Goal: Task Accomplishment & Management: Use online tool/utility

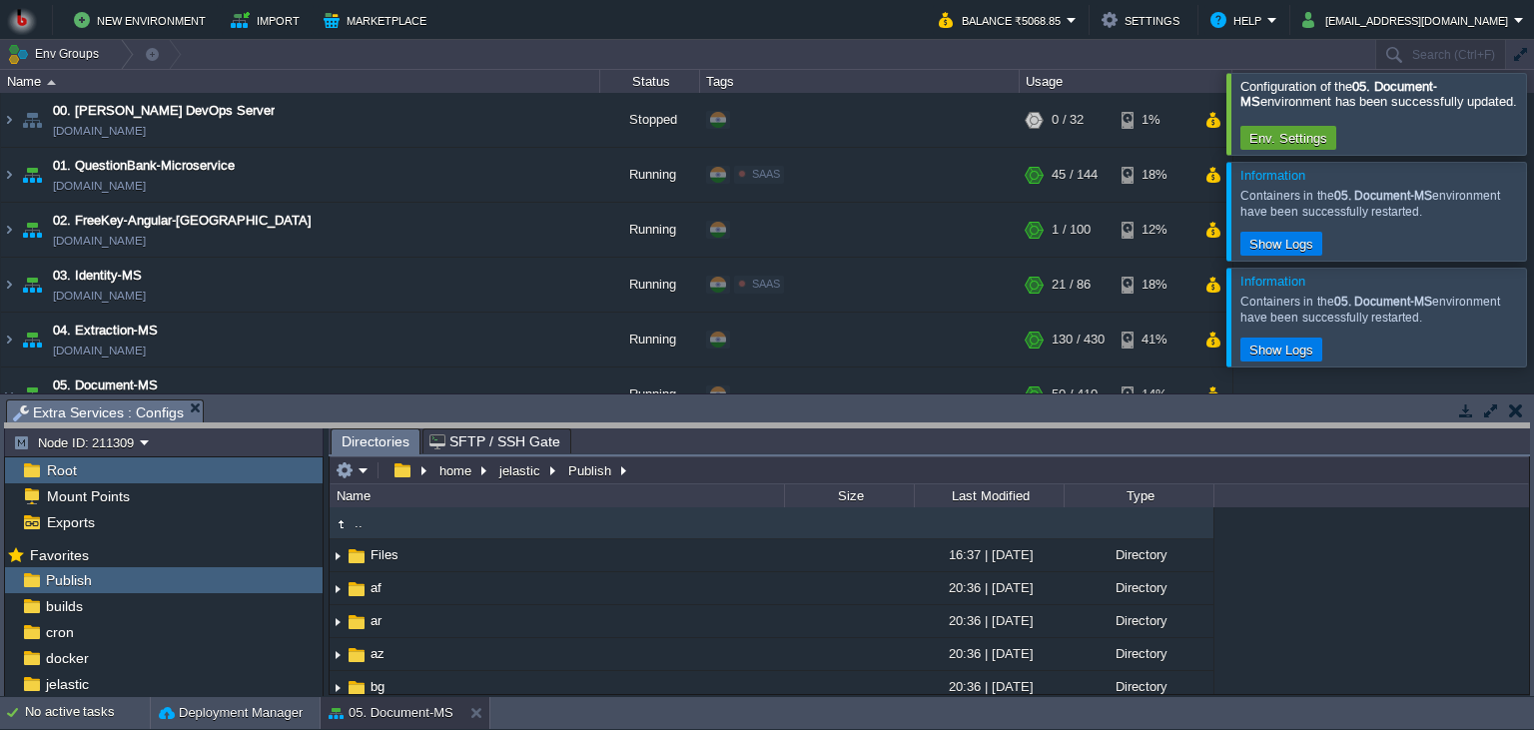
drag, startPoint x: 513, startPoint y: 414, endPoint x: 492, endPoint y: 499, distance: 88.4
click at [492, 499] on body "New Environment Import Marketplace Bonus ₹0.00 Upgrade Account Balance ₹5068.85…" at bounding box center [767, 365] width 1534 height 730
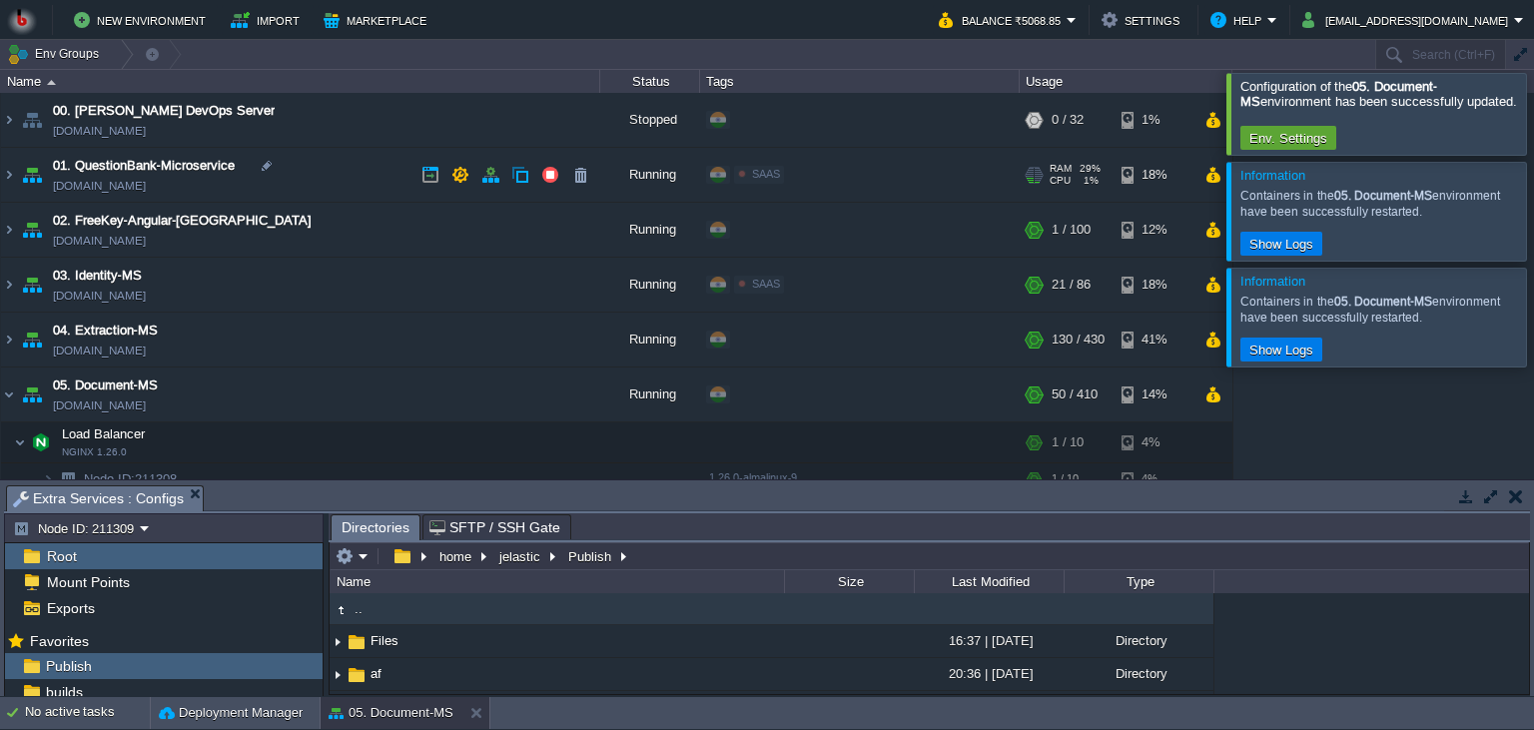
click at [329, 172] on td "01. QuestionBank-Microservice [DOMAIN_NAME]" at bounding box center [300, 175] width 599 height 55
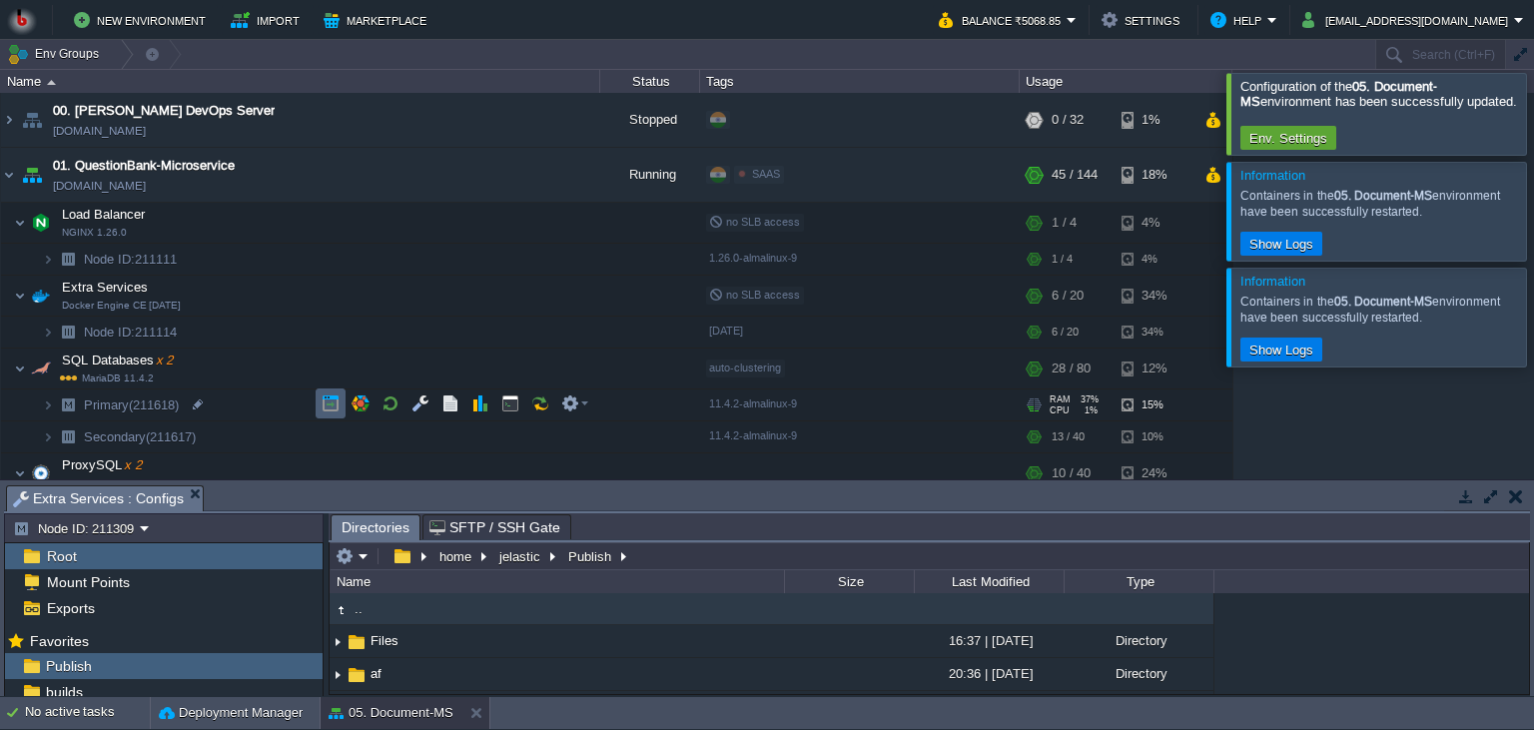
click at [317, 402] on td at bounding box center [331, 404] width 30 height 30
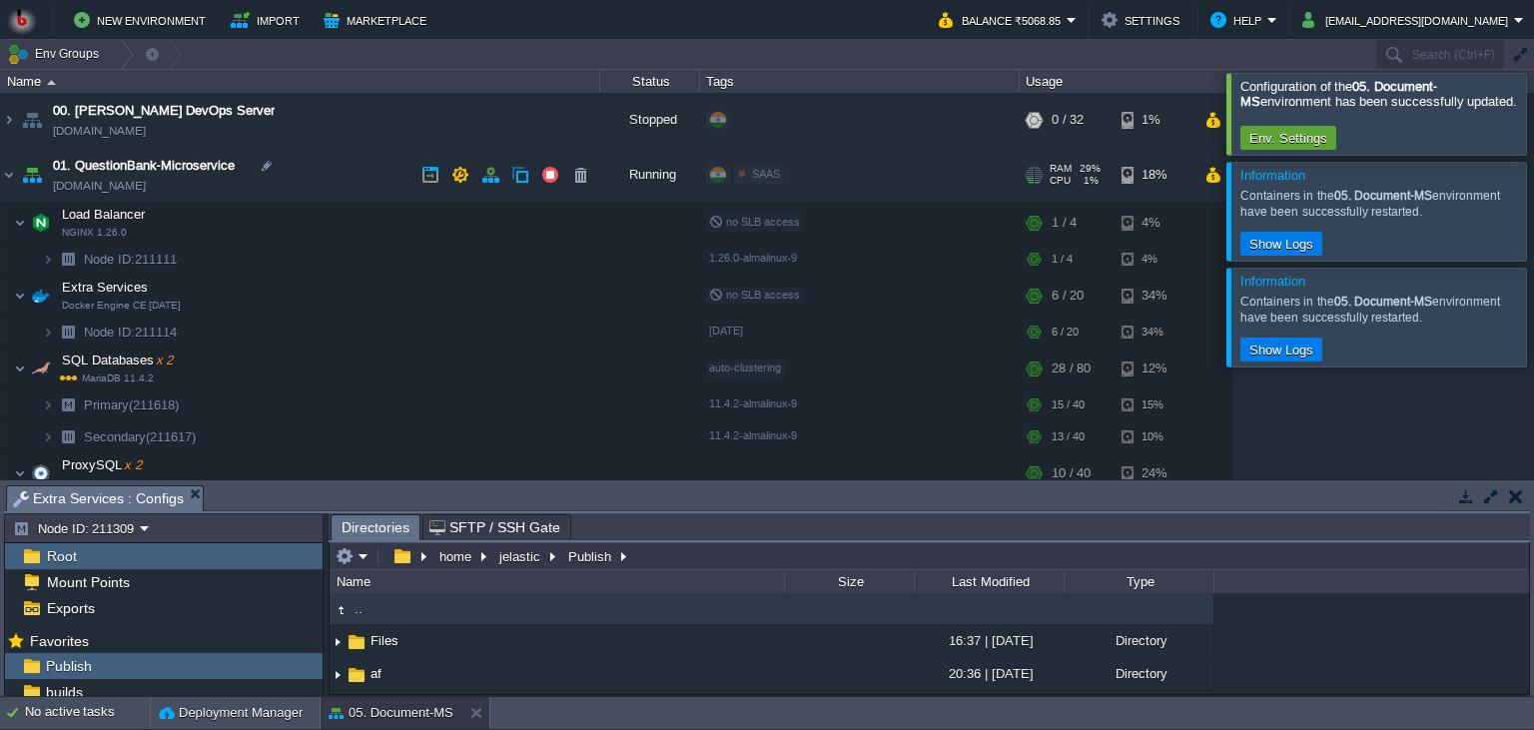
click at [310, 161] on td "01. QuestionBank-Microservice [DOMAIN_NAME]" at bounding box center [300, 175] width 599 height 55
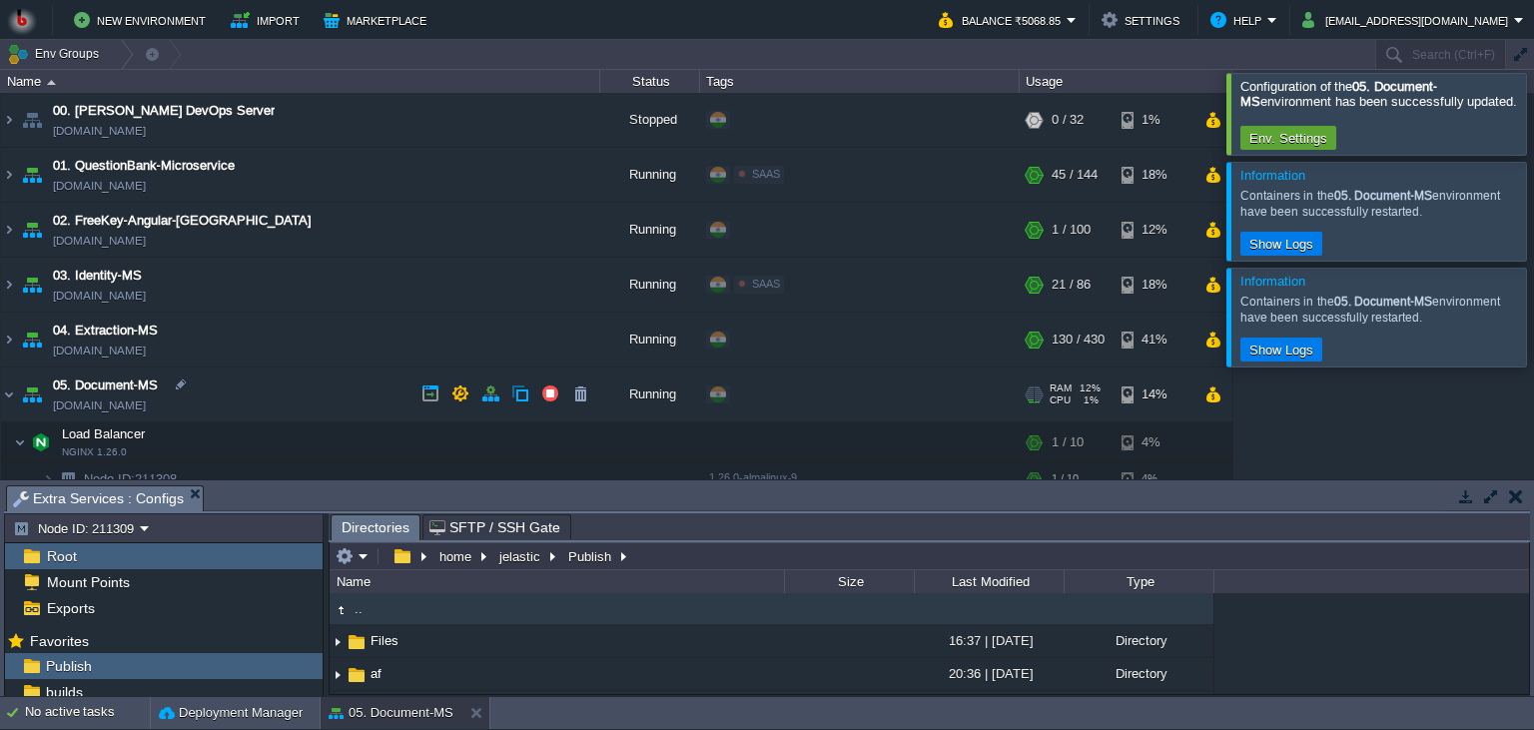
scroll to position [91, 0]
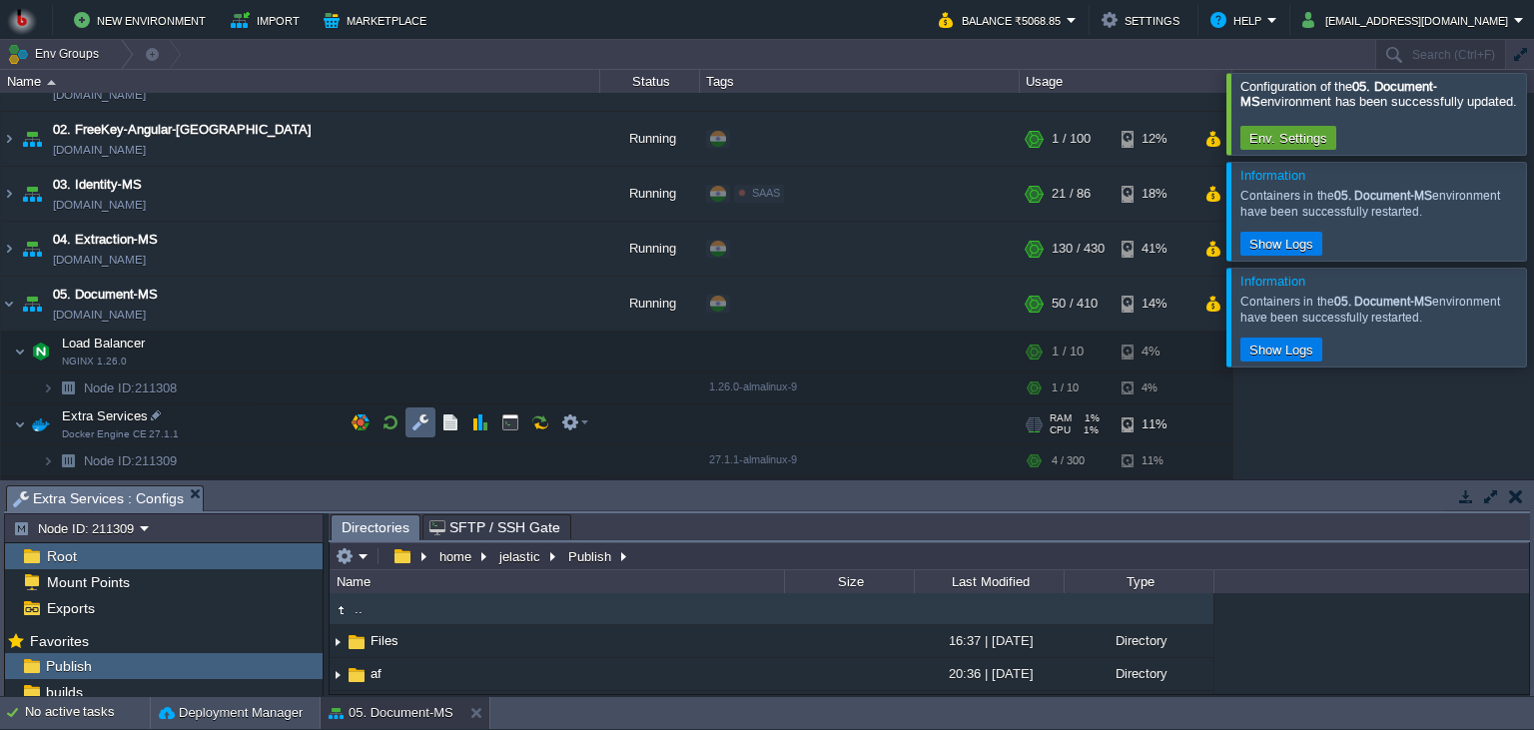
click at [414, 424] on button "button" at bounding box center [421, 423] width 18 height 18
click at [421, 425] on button "button" at bounding box center [421, 423] width 18 height 18
click at [364, 553] on em at bounding box center [352, 556] width 33 height 18
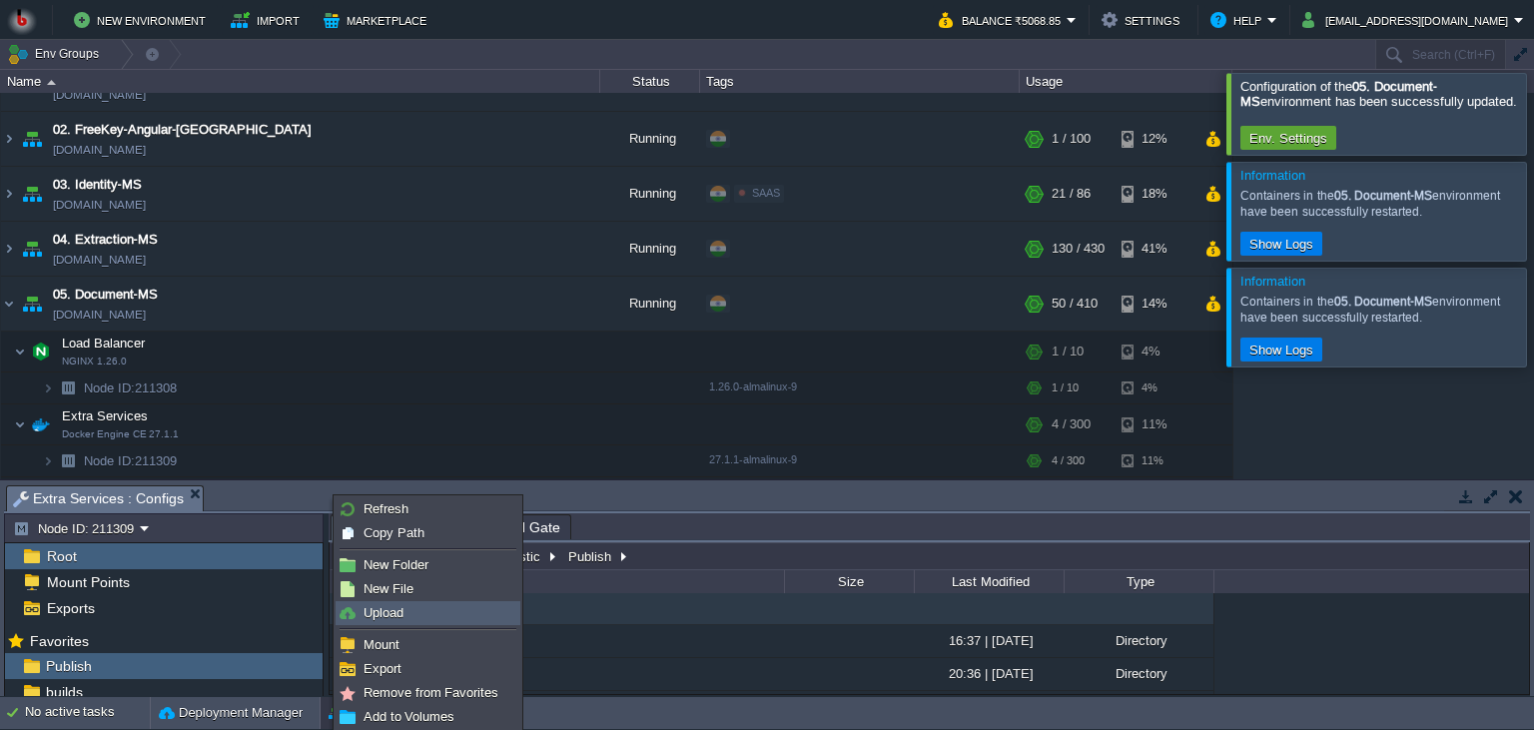
click at [393, 607] on span "Upload" at bounding box center [384, 612] width 40 height 15
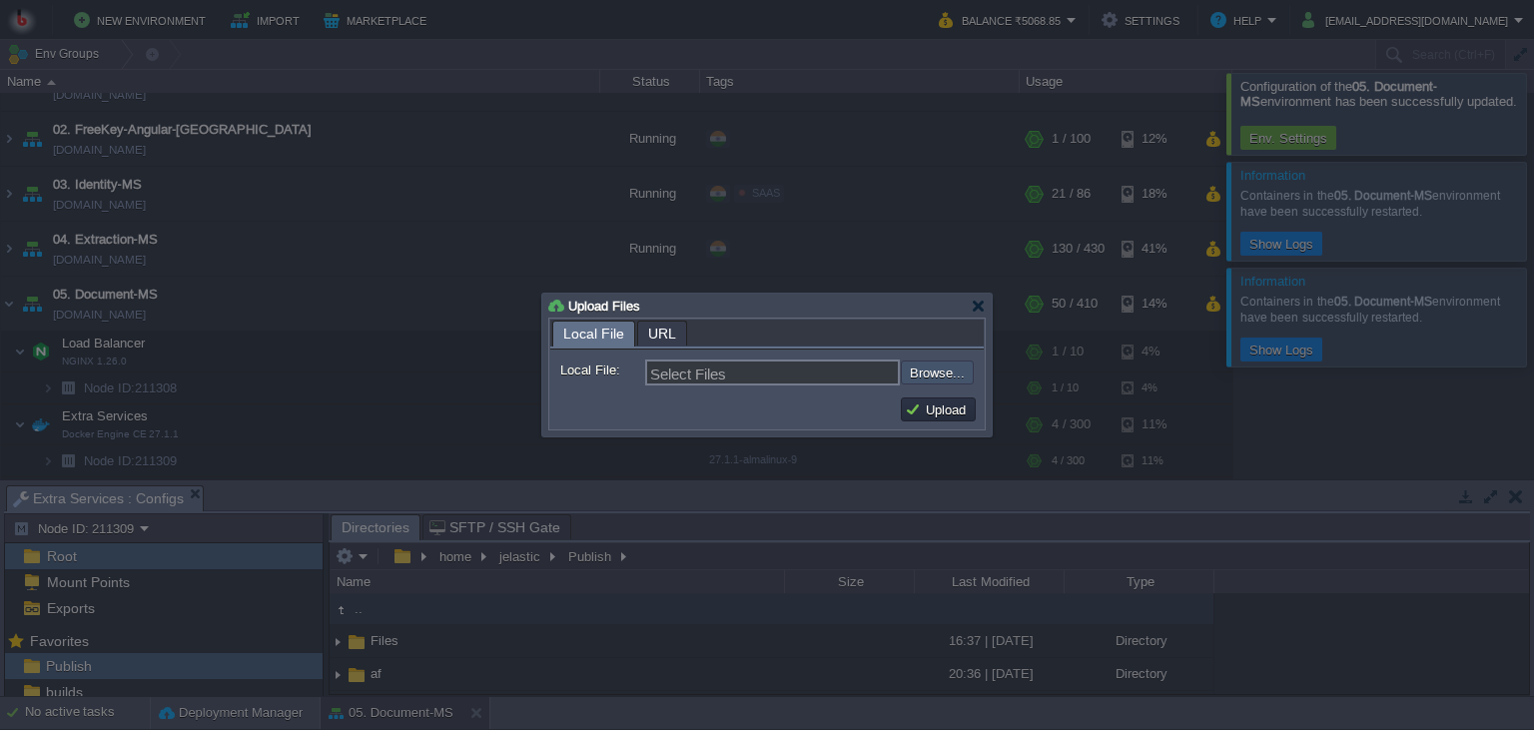
click at [936, 372] on input "file" at bounding box center [847, 373] width 253 height 24
type input "C:\fakepath\PdfGenerateMicroservice.dll"
type input "PdfGenerateMicroservice.dll"
click at [924, 418] on button "Upload" at bounding box center [938, 410] width 67 height 18
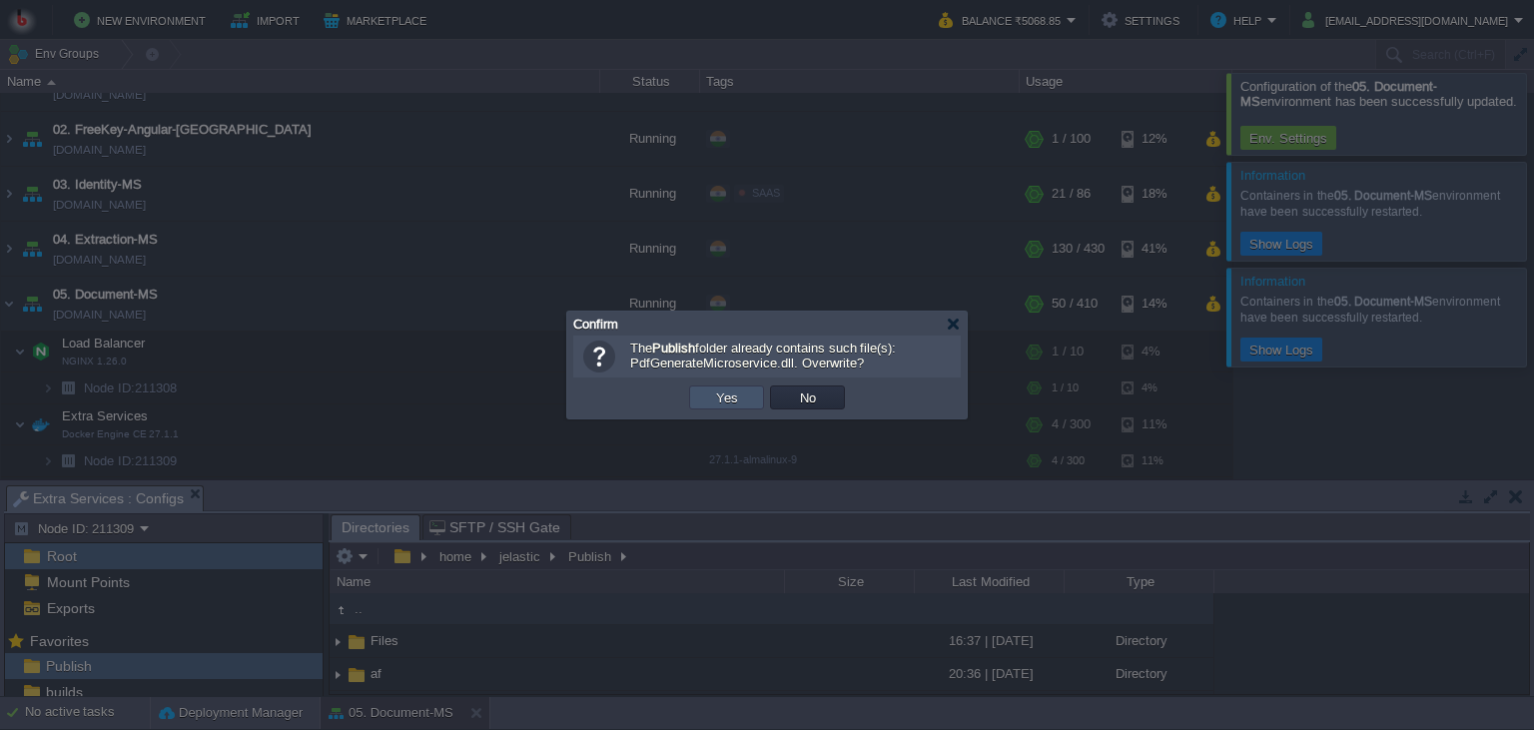
click at [739, 394] on button "Yes" at bounding box center [727, 398] width 34 height 18
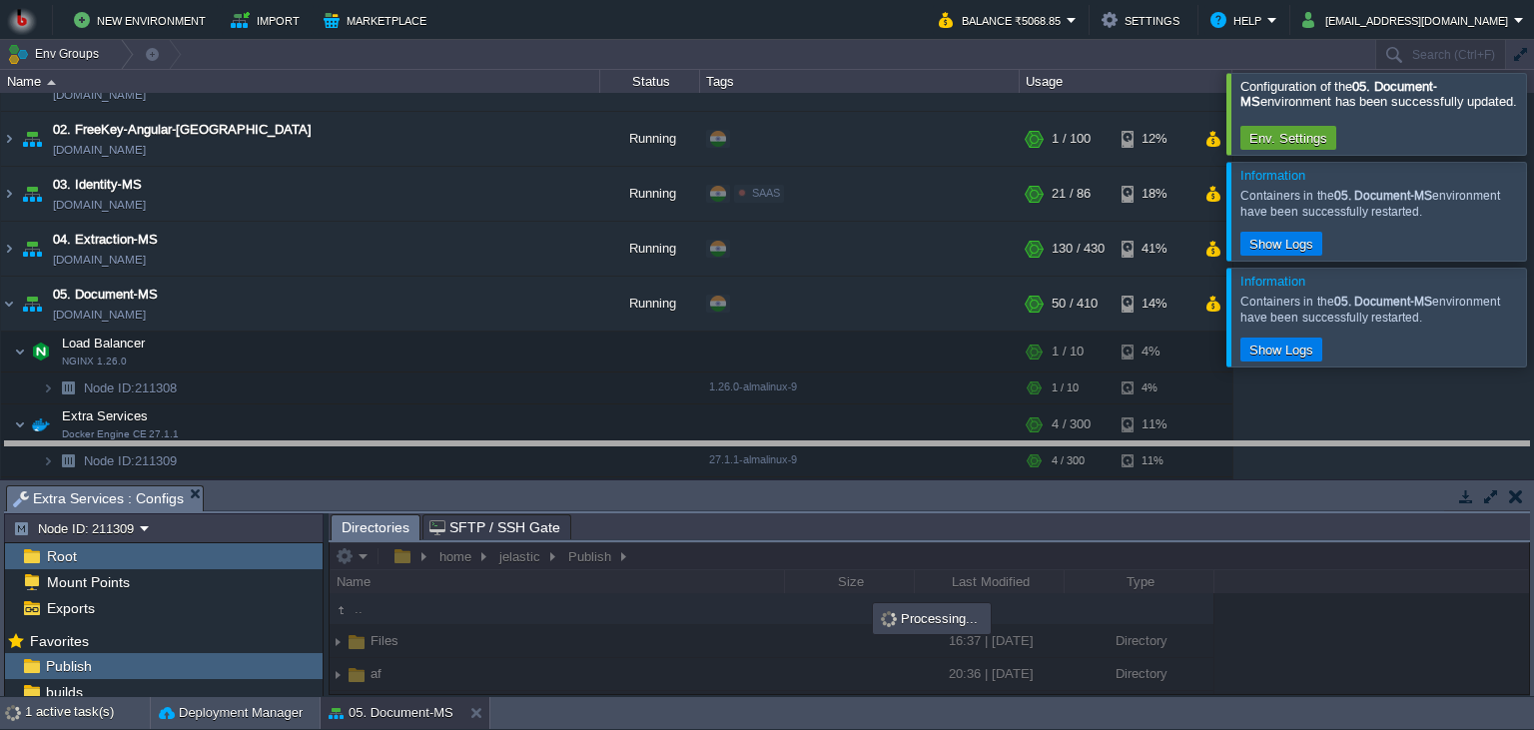
drag, startPoint x: 867, startPoint y: 497, endPoint x: 866, endPoint y: 475, distance: 22.0
click at [865, 454] on body "New Environment Import Marketplace Bonus ₹0.00 Upgrade Account Balance ₹5068.85…" at bounding box center [767, 365] width 1534 height 730
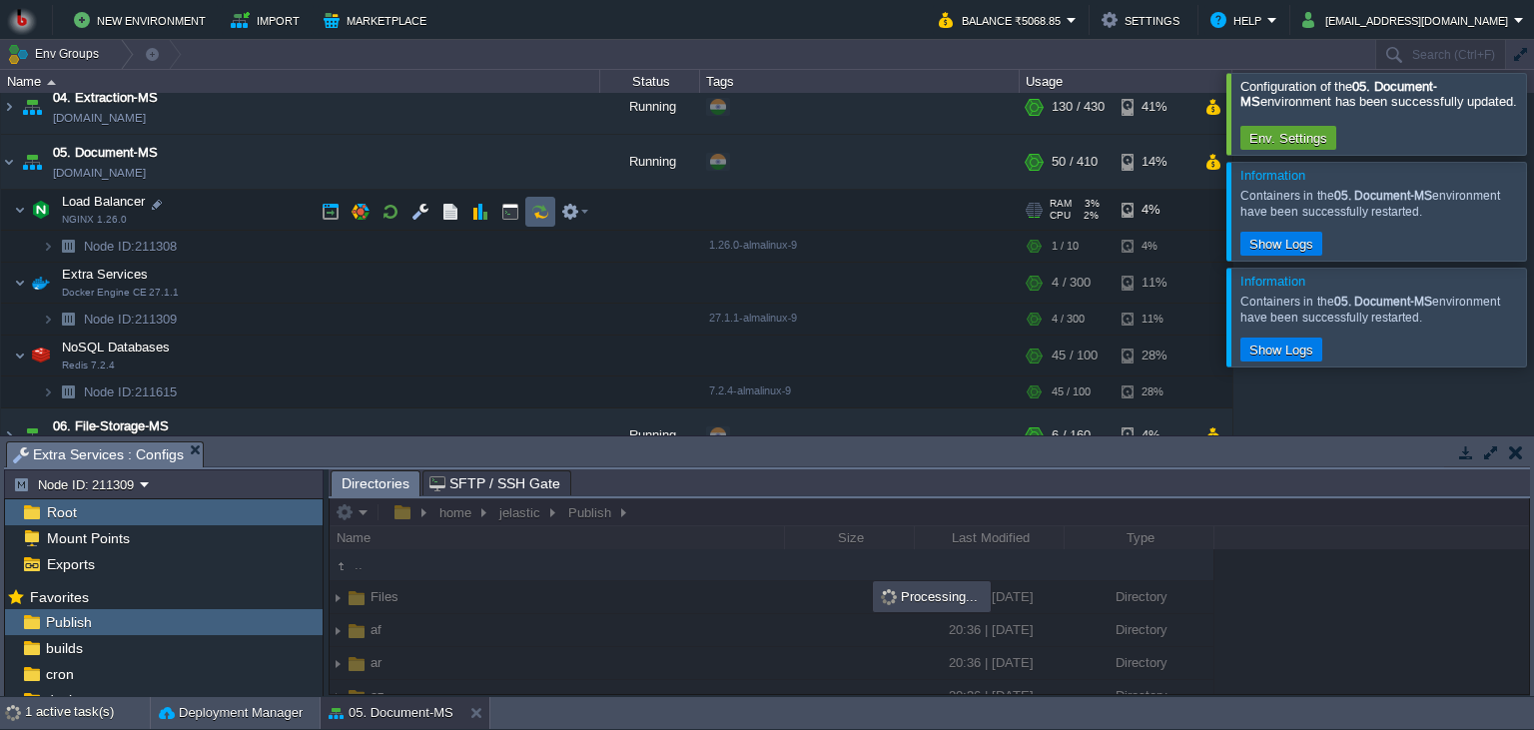
scroll to position [273, 0]
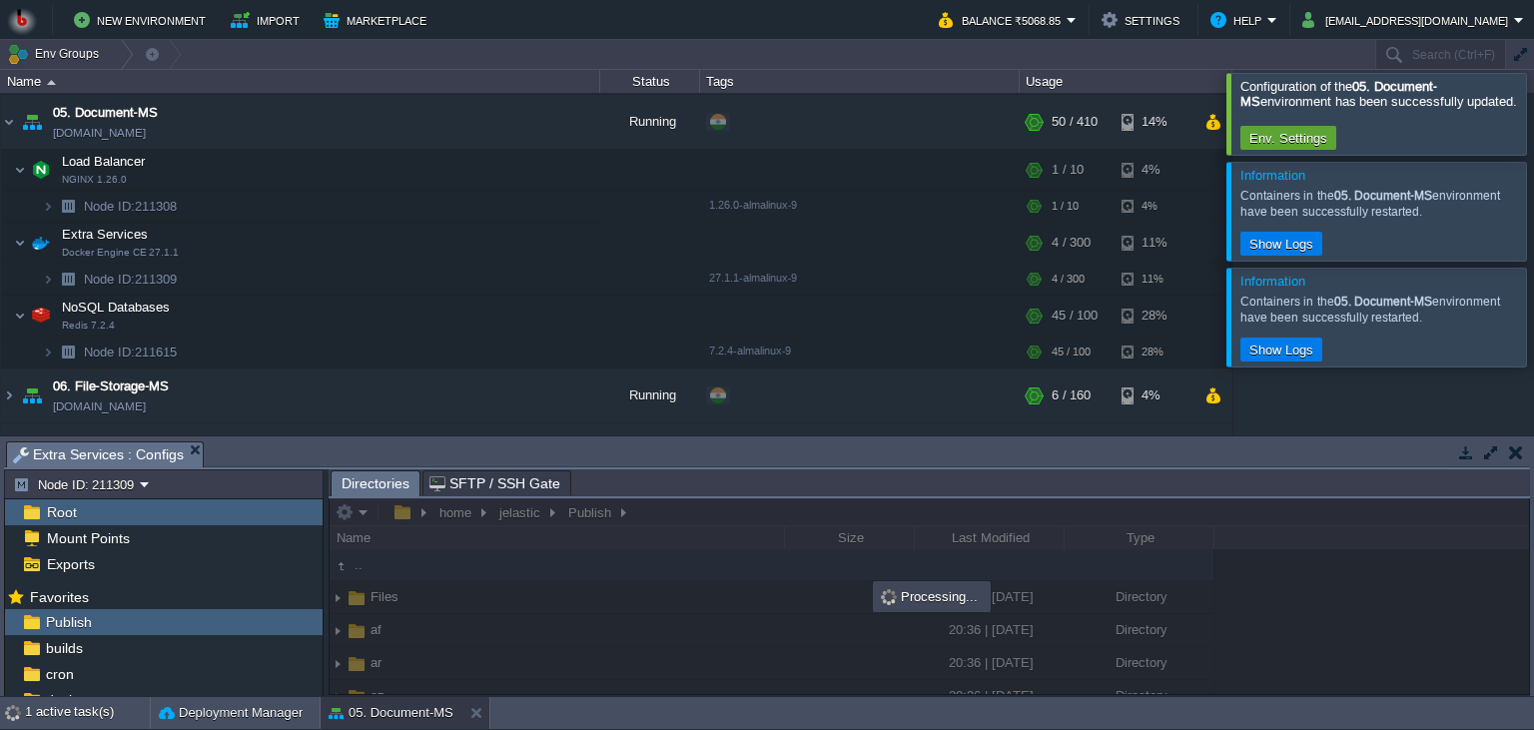
click at [1533, 327] on div at bounding box center [1558, 317] width 0 height 98
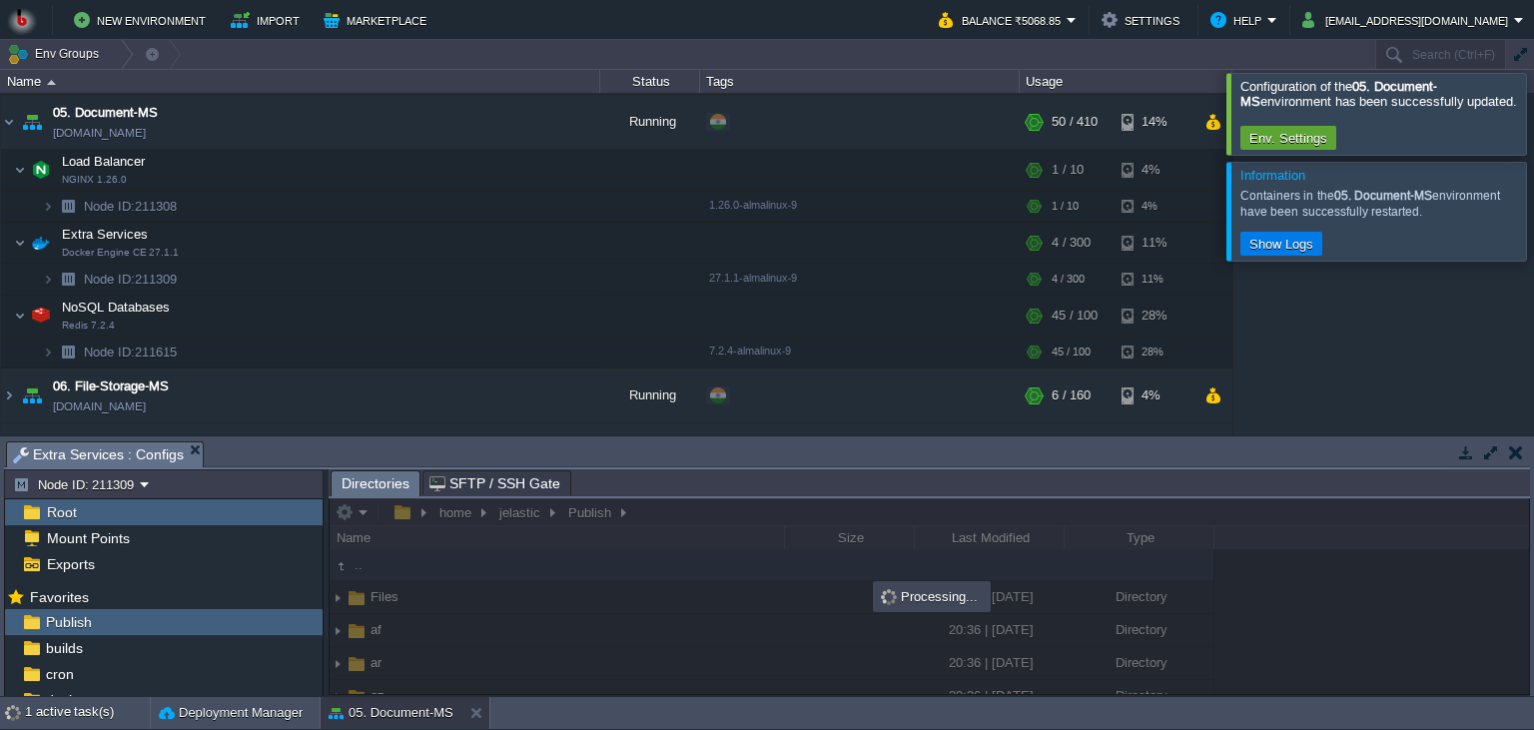
click at [1533, 222] on div at bounding box center [1558, 211] width 0 height 98
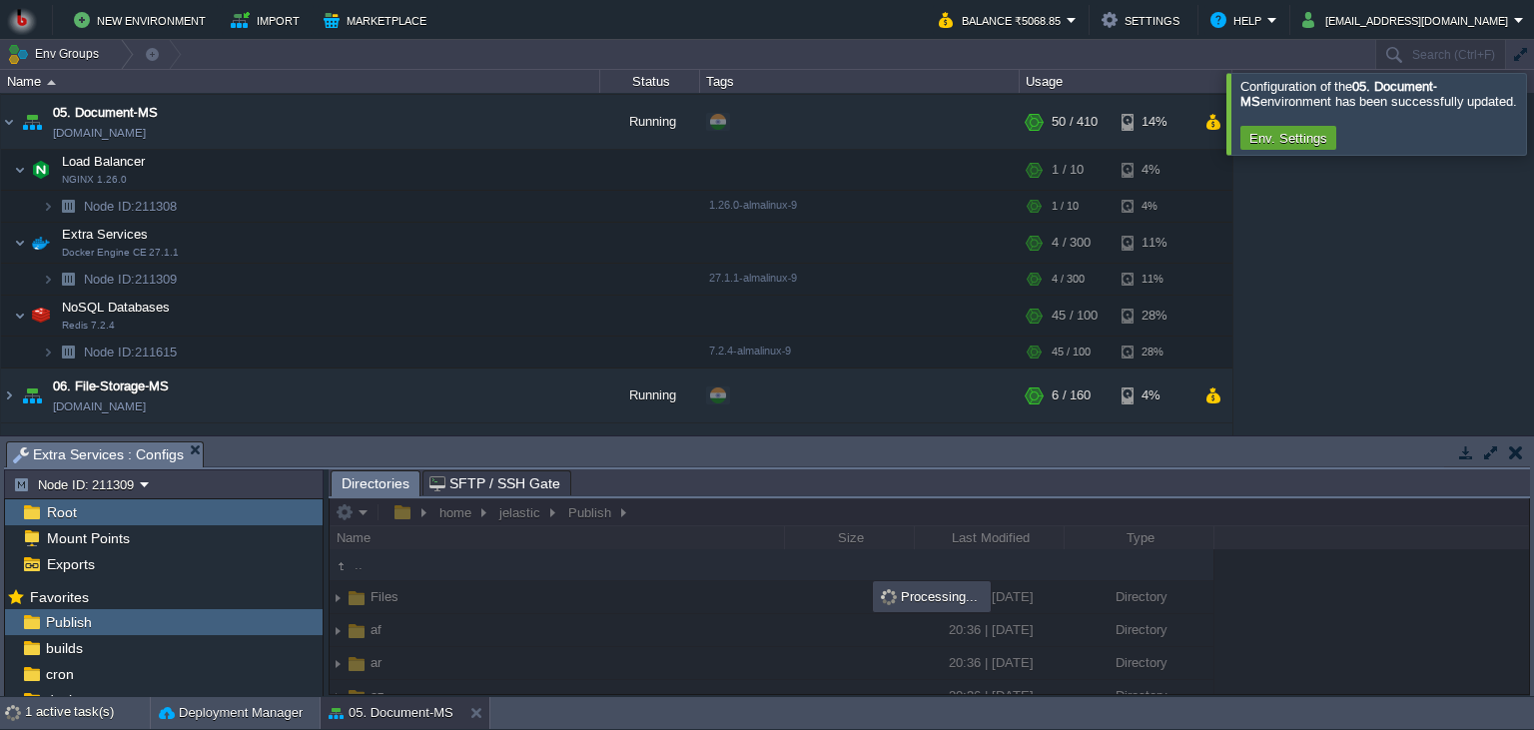
click at [1533, 108] on div at bounding box center [1558, 113] width 0 height 81
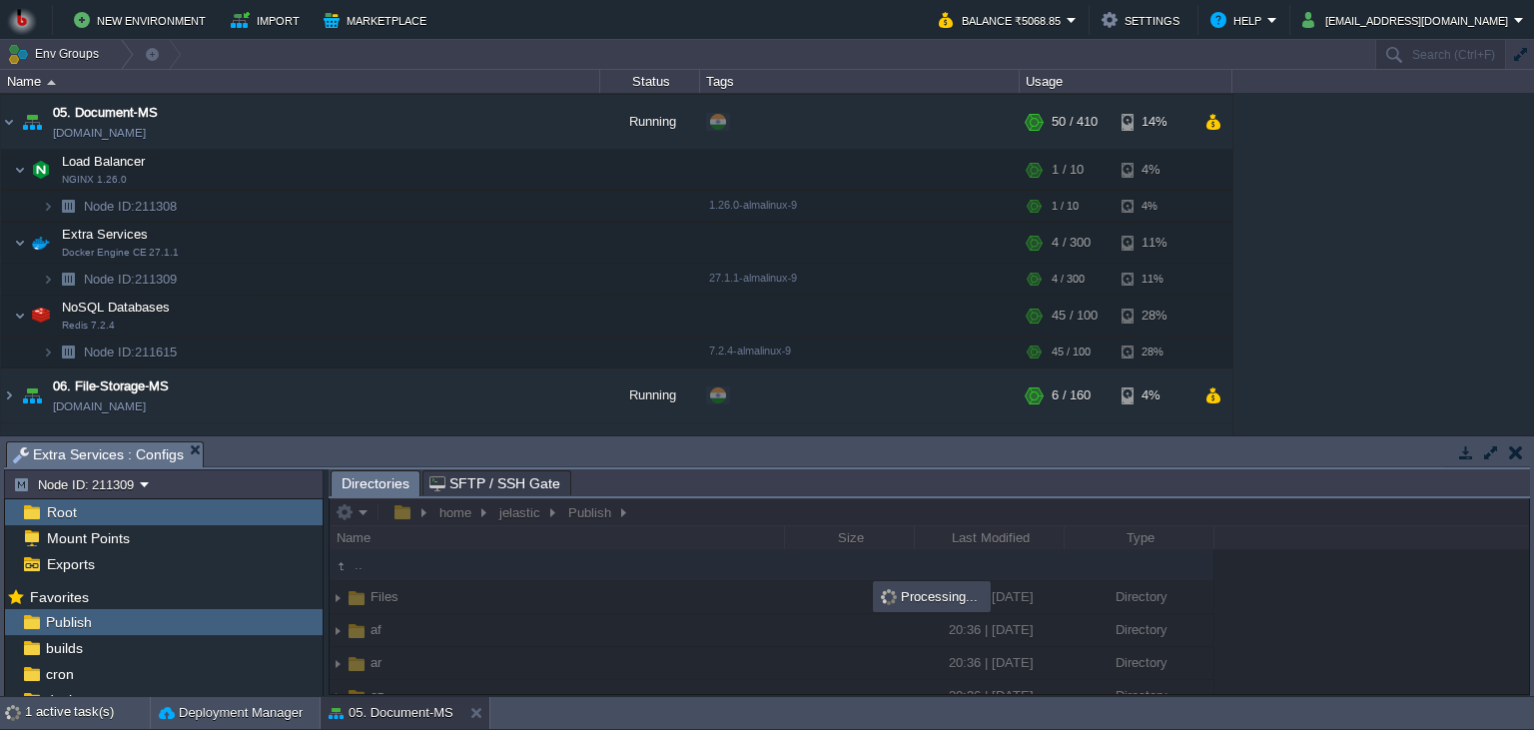
click at [1421, 218] on div "00. [PERSON_NAME] DevOps Server [DOMAIN_NAME] Stopped + Add to Env Group RAM 0%…" at bounding box center [767, 264] width 1534 height 343
click at [1346, 395] on div "00. [PERSON_NAME] DevOps Server [DOMAIN_NAME] Stopped + Add to Env Group RAM 0%…" at bounding box center [767, 264] width 1534 height 343
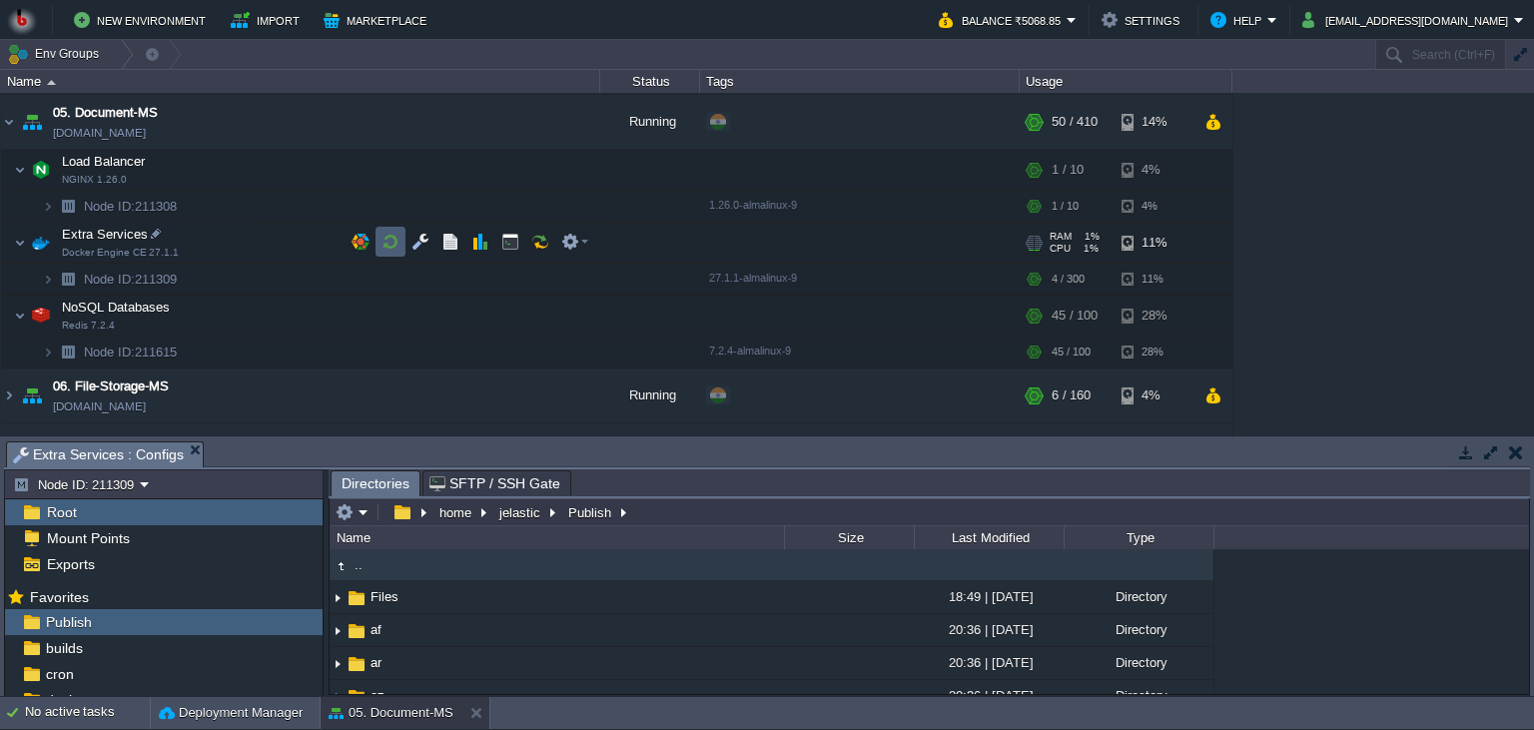
click at [402, 243] on td at bounding box center [391, 242] width 30 height 30
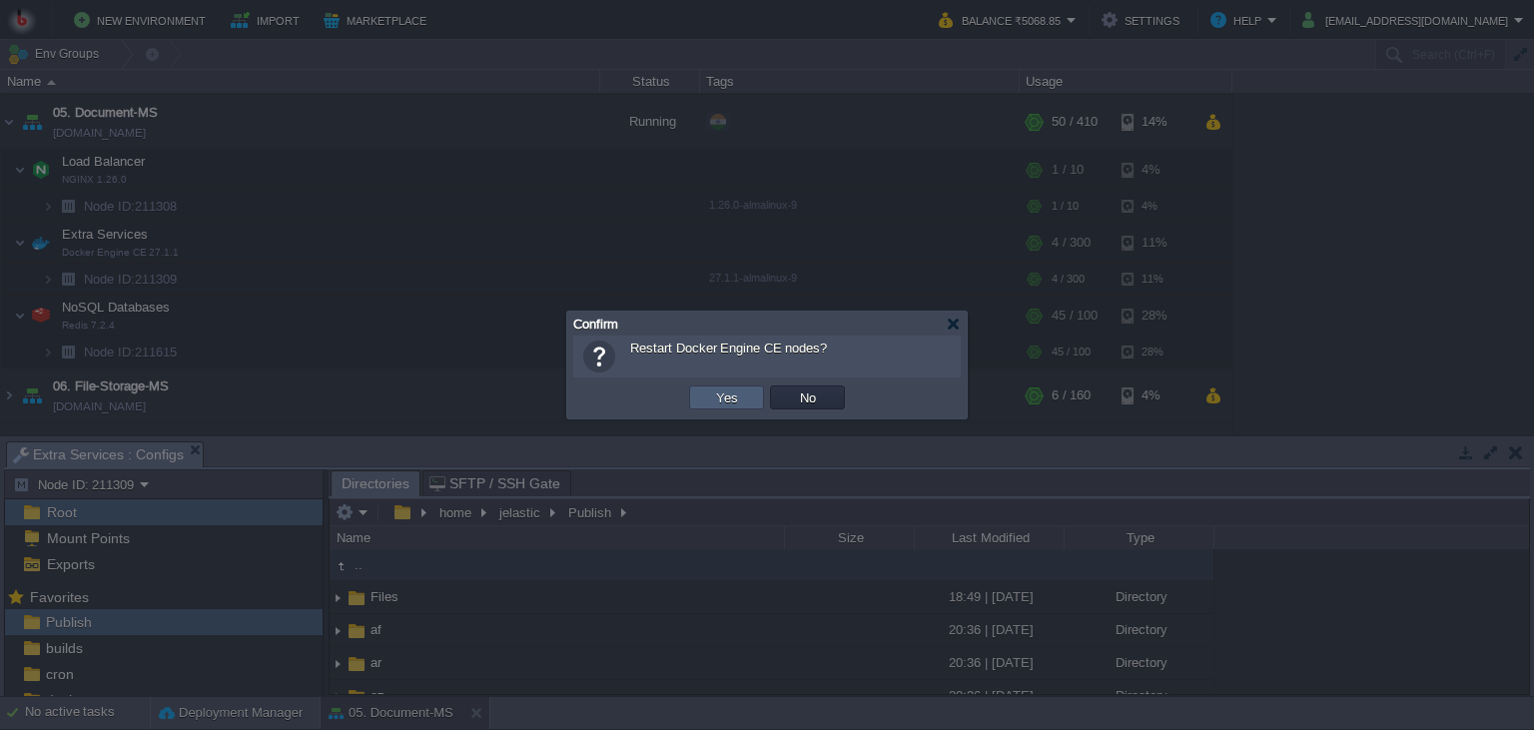
click at [707, 394] on td "Yes" at bounding box center [726, 398] width 75 height 24
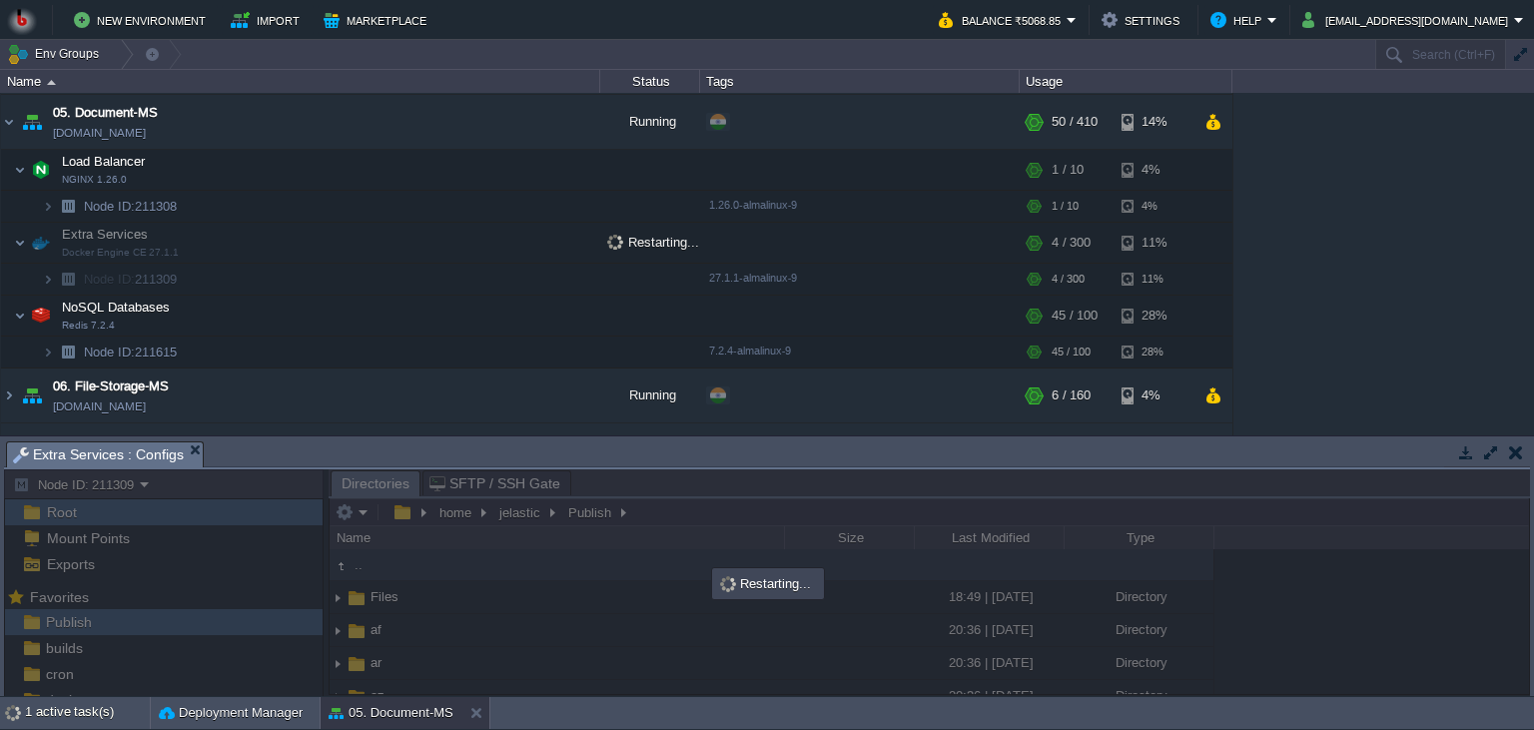
click at [1263, 298] on div "00. [PERSON_NAME] DevOps Server [DOMAIN_NAME] Stopped + Add to Env Group RAM 0%…" at bounding box center [767, 264] width 1534 height 343
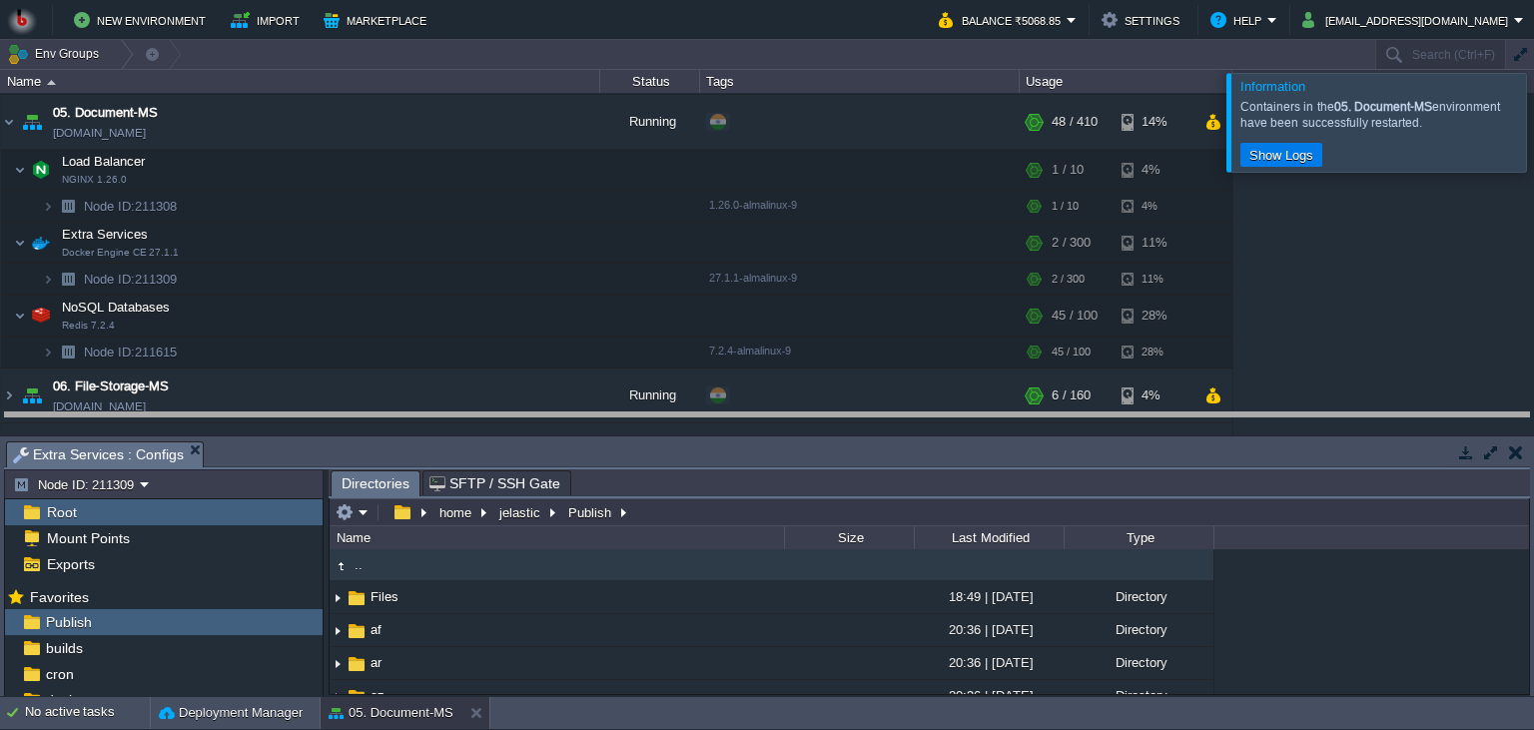
drag, startPoint x: 574, startPoint y: 461, endPoint x: 578, endPoint y: 280, distance: 181.8
click at [578, 280] on body "New Environment Import Marketplace Bonus ₹0.00 Upgrade Account Balance ₹5068.85…" at bounding box center [767, 365] width 1534 height 730
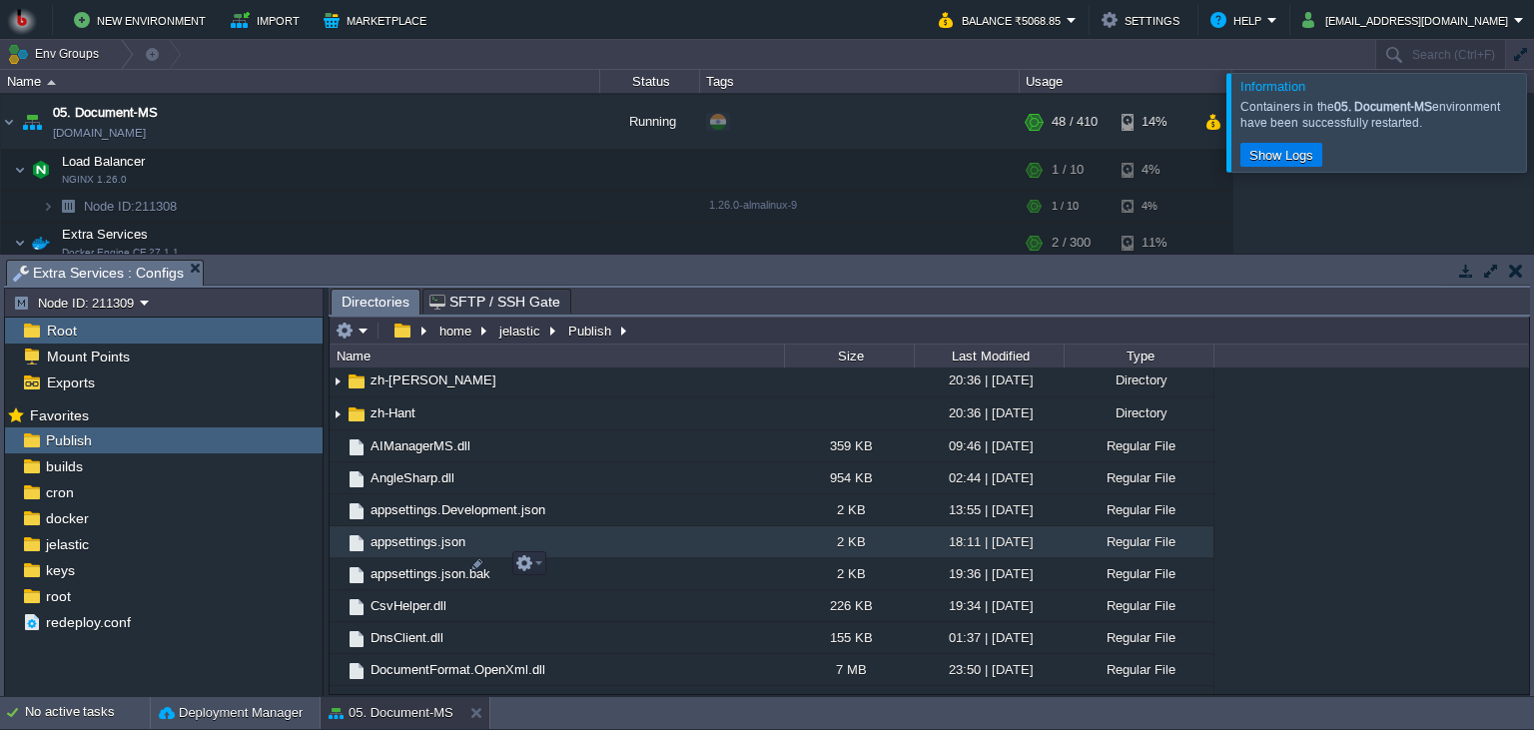
scroll to position [1822, 0]
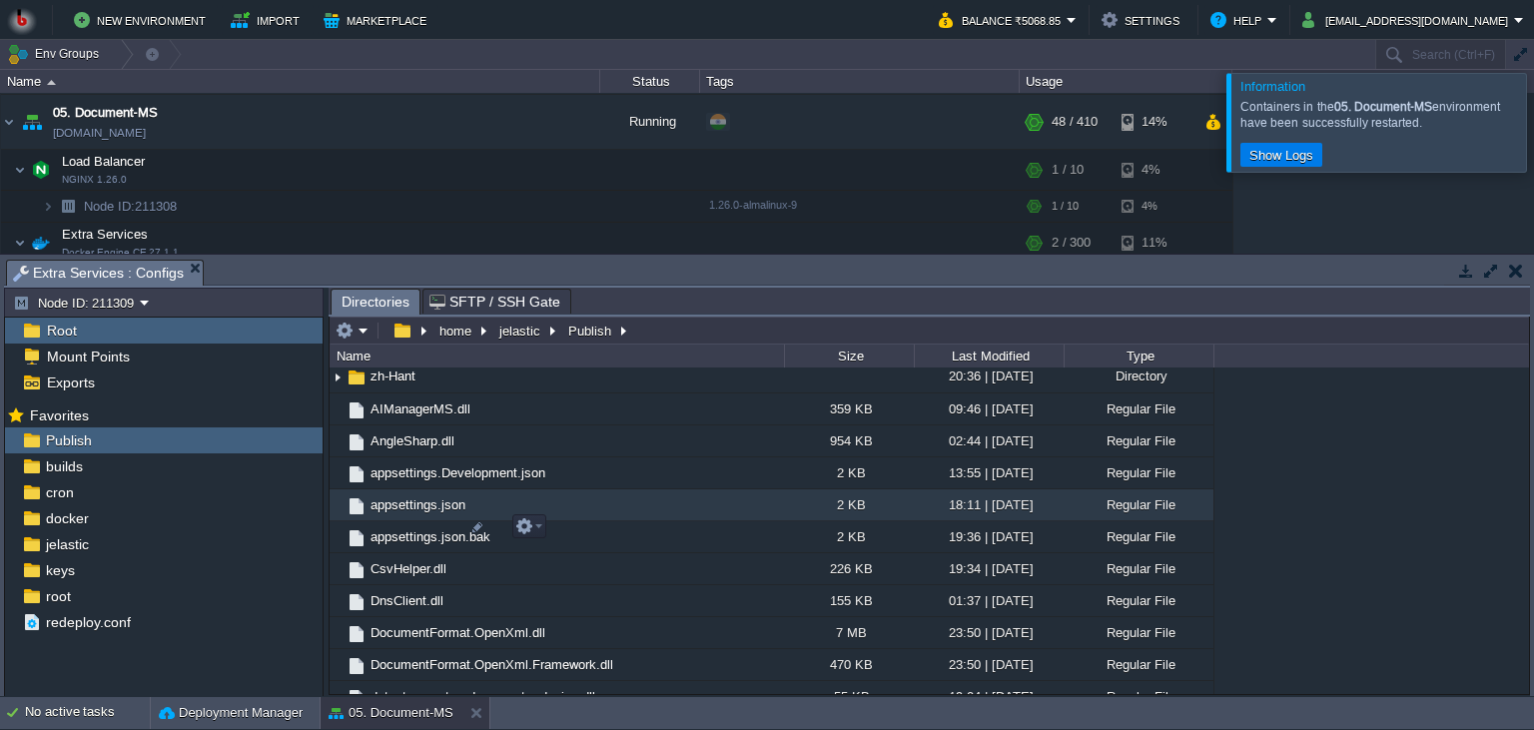
click at [625, 521] on td "appsettings.json" at bounding box center [557, 505] width 455 height 32
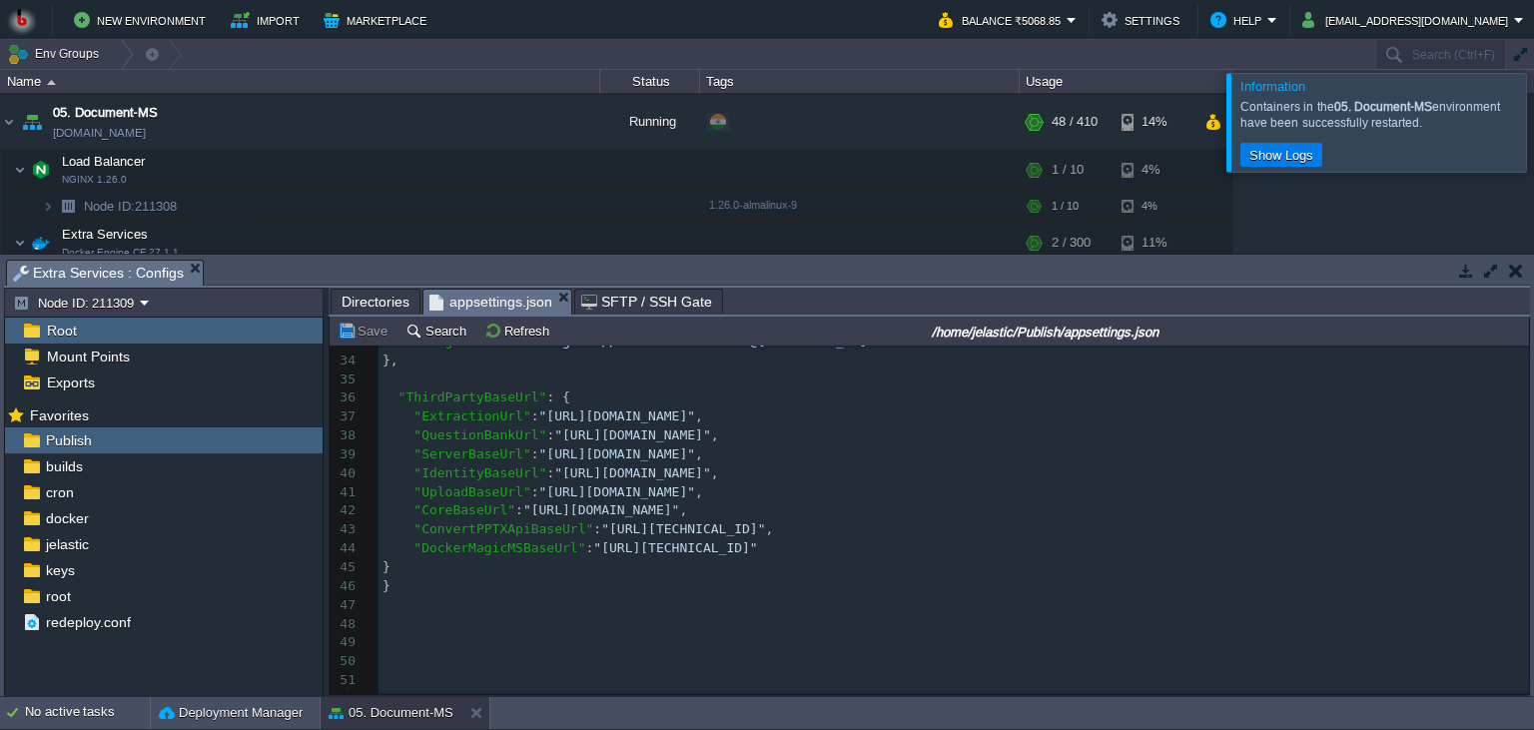
scroll to position [637, 0]
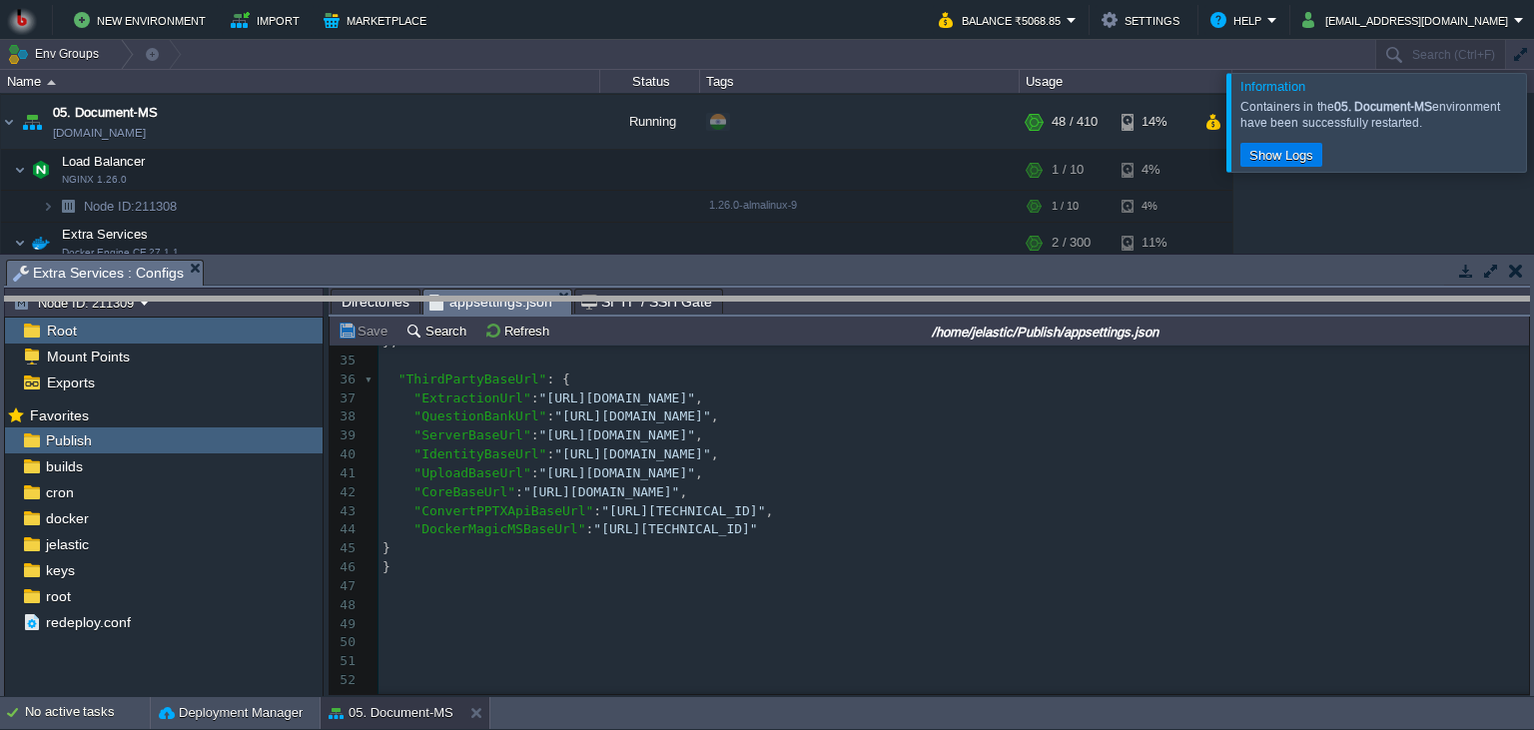
drag, startPoint x: 841, startPoint y: 286, endPoint x: 840, endPoint y: 336, distance: 50.0
click at [840, 336] on body "New Environment Import Marketplace Bonus ₹0.00 Upgrade Account Balance ₹5068.85…" at bounding box center [767, 365] width 1534 height 730
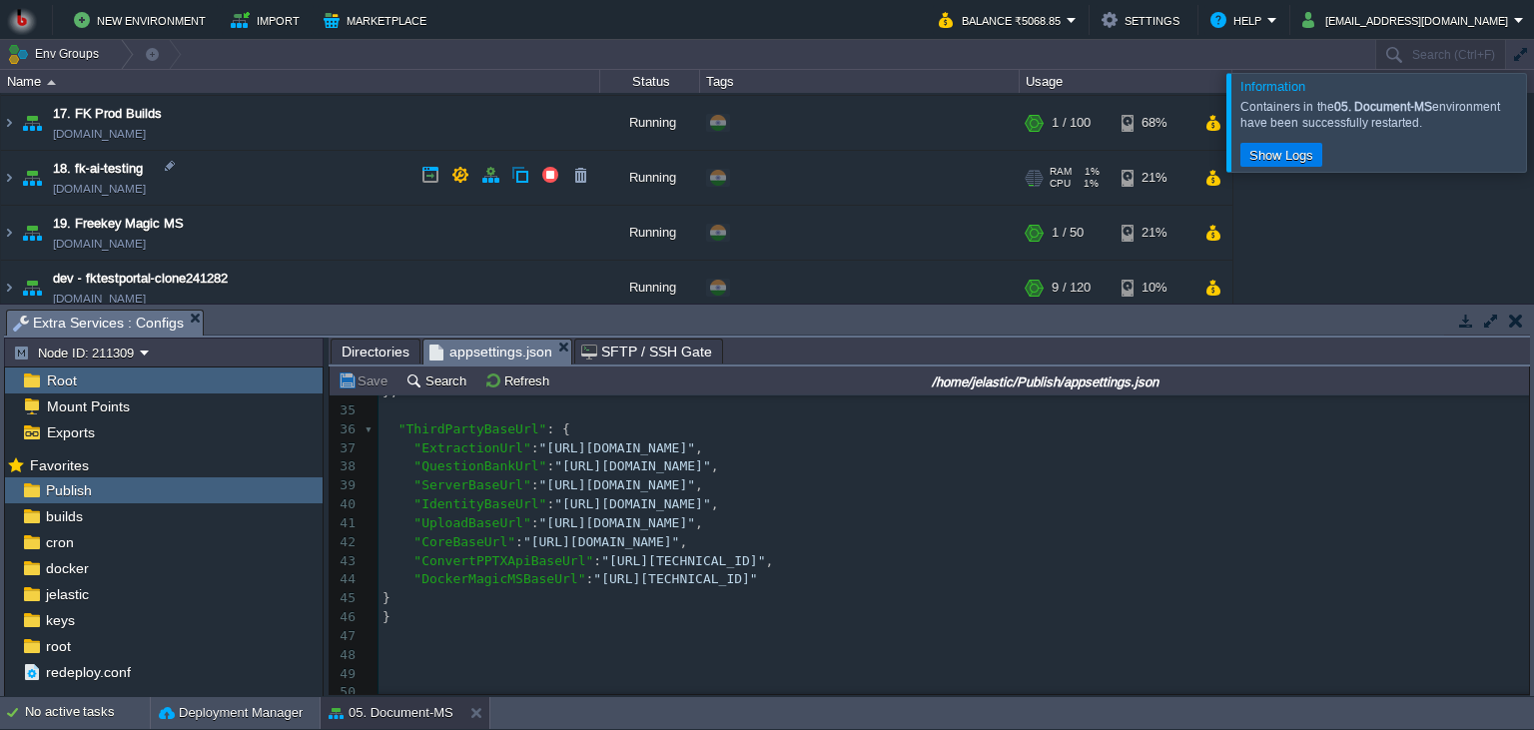
scroll to position [1266, 0]
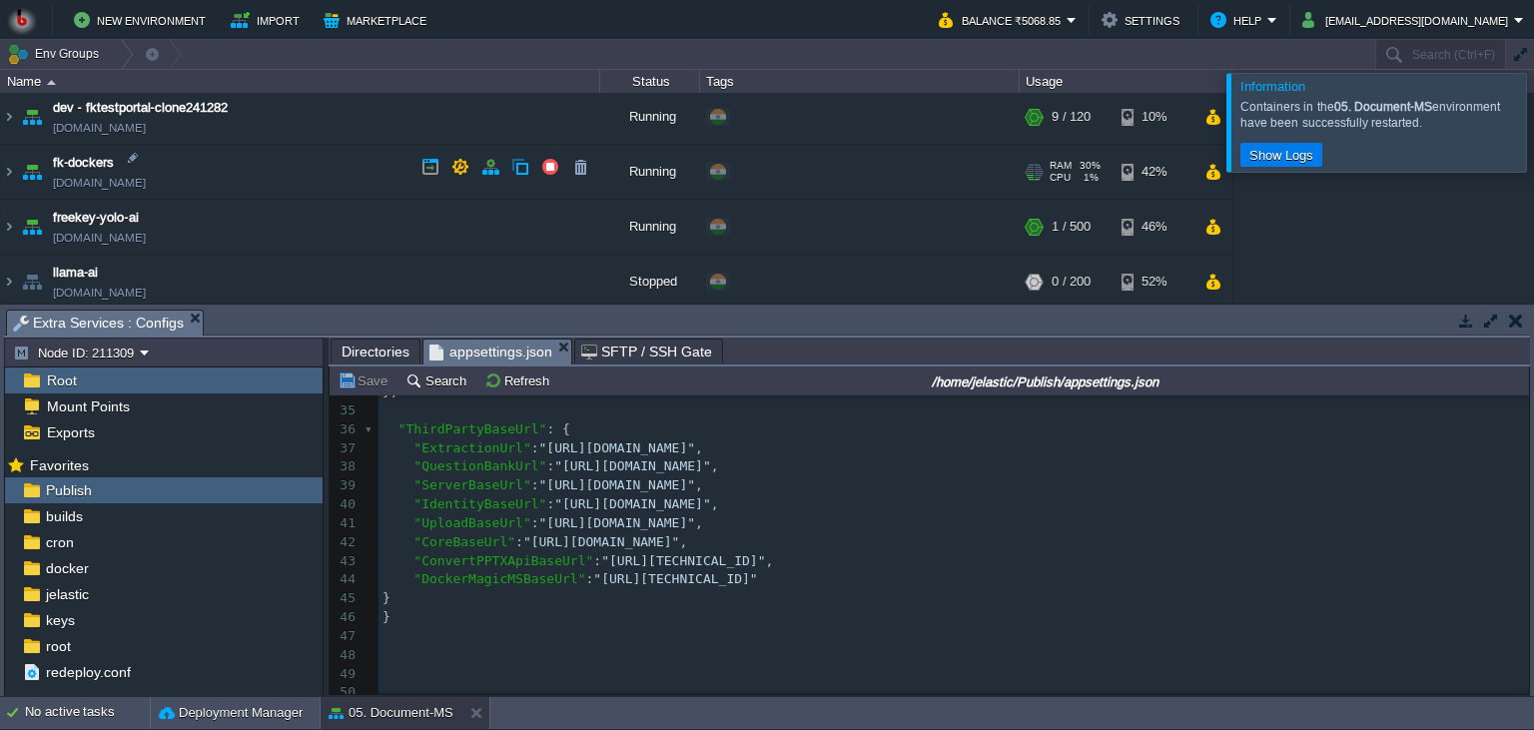
click at [271, 164] on td "fk-dockers [DOMAIN_NAME]" at bounding box center [300, 172] width 599 height 55
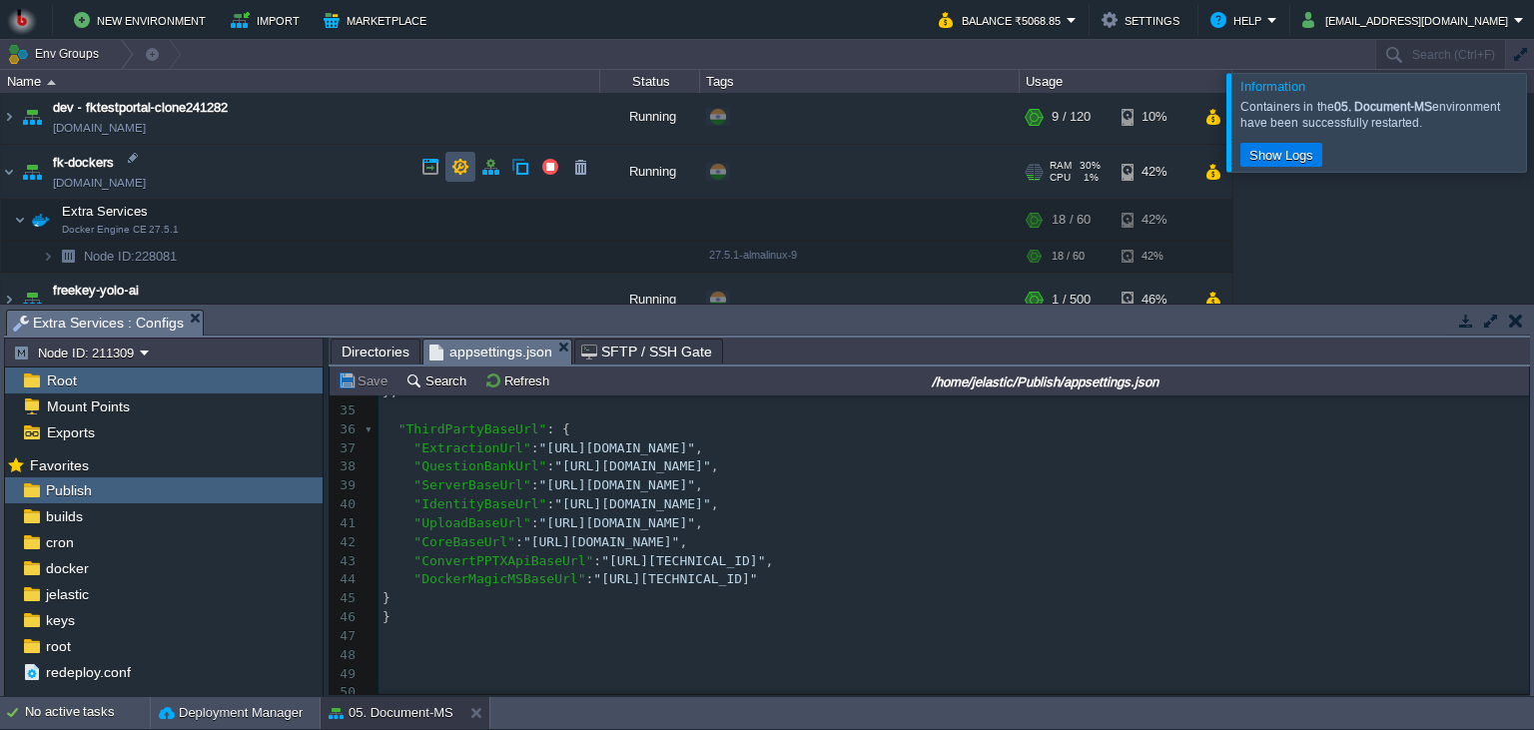
click at [461, 169] on button "button" at bounding box center [461, 167] width 18 height 18
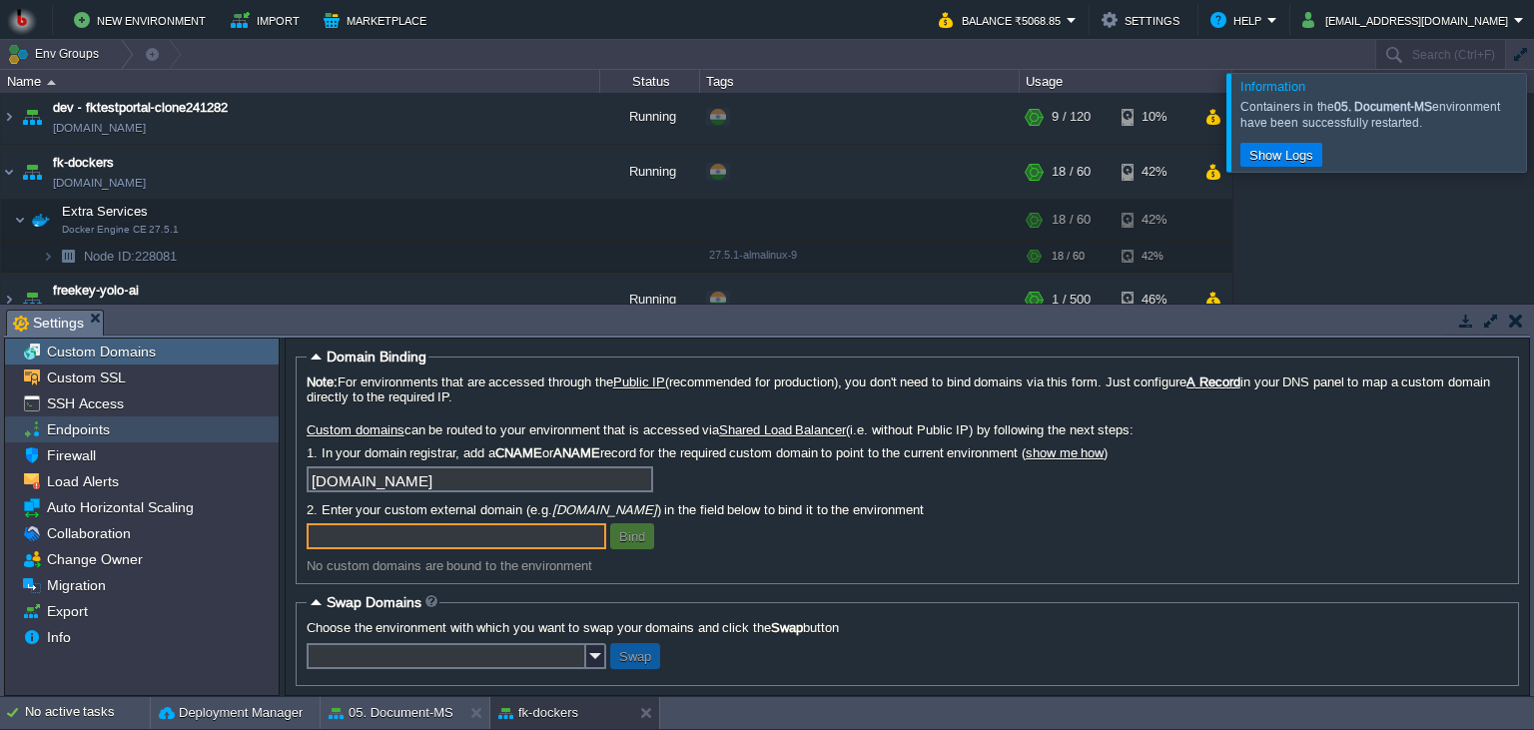
click at [118, 435] on div "Endpoints" at bounding box center [142, 430] width 274 height 26
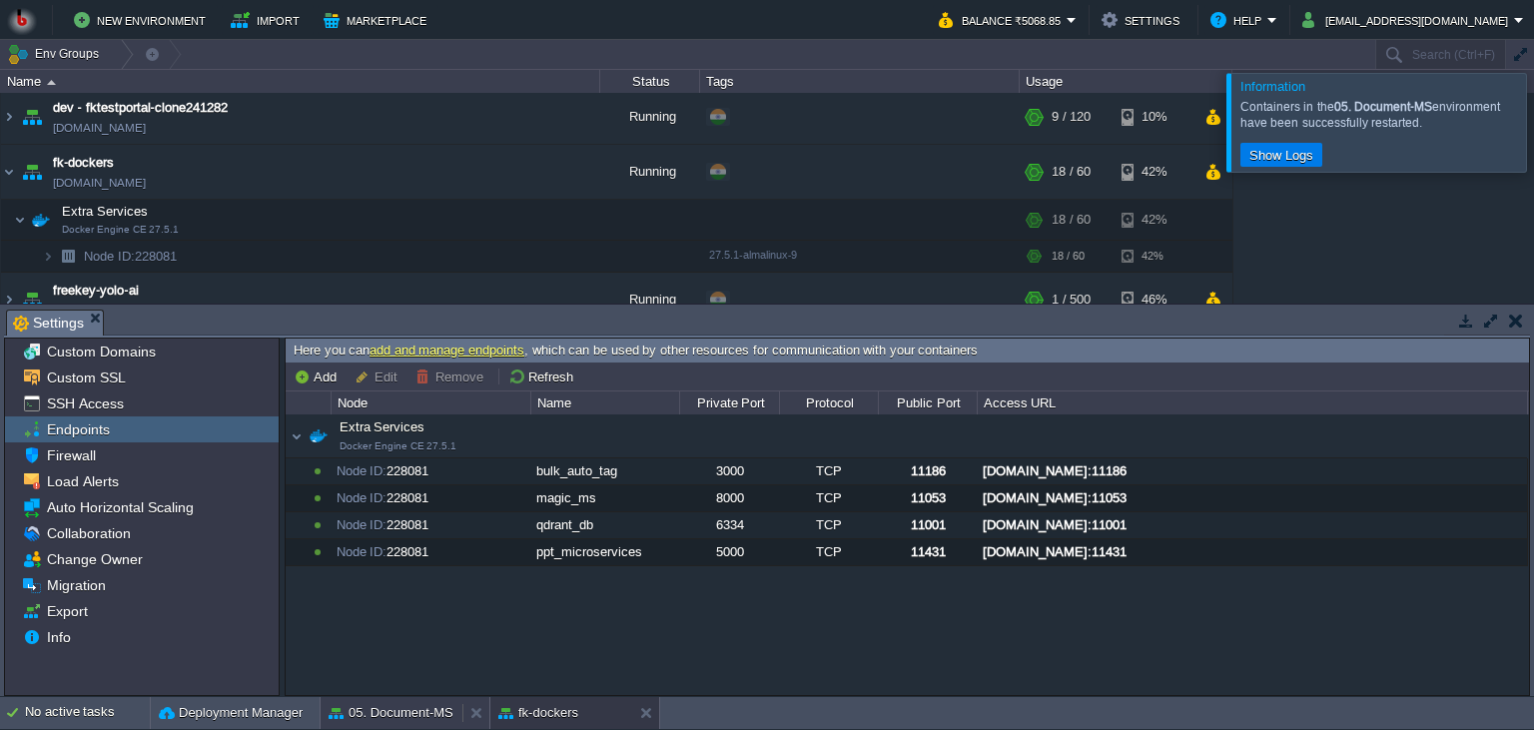
click at [405, 719] on button "05. Document-MS" at bounding box center [391, 713] width 125 height 20
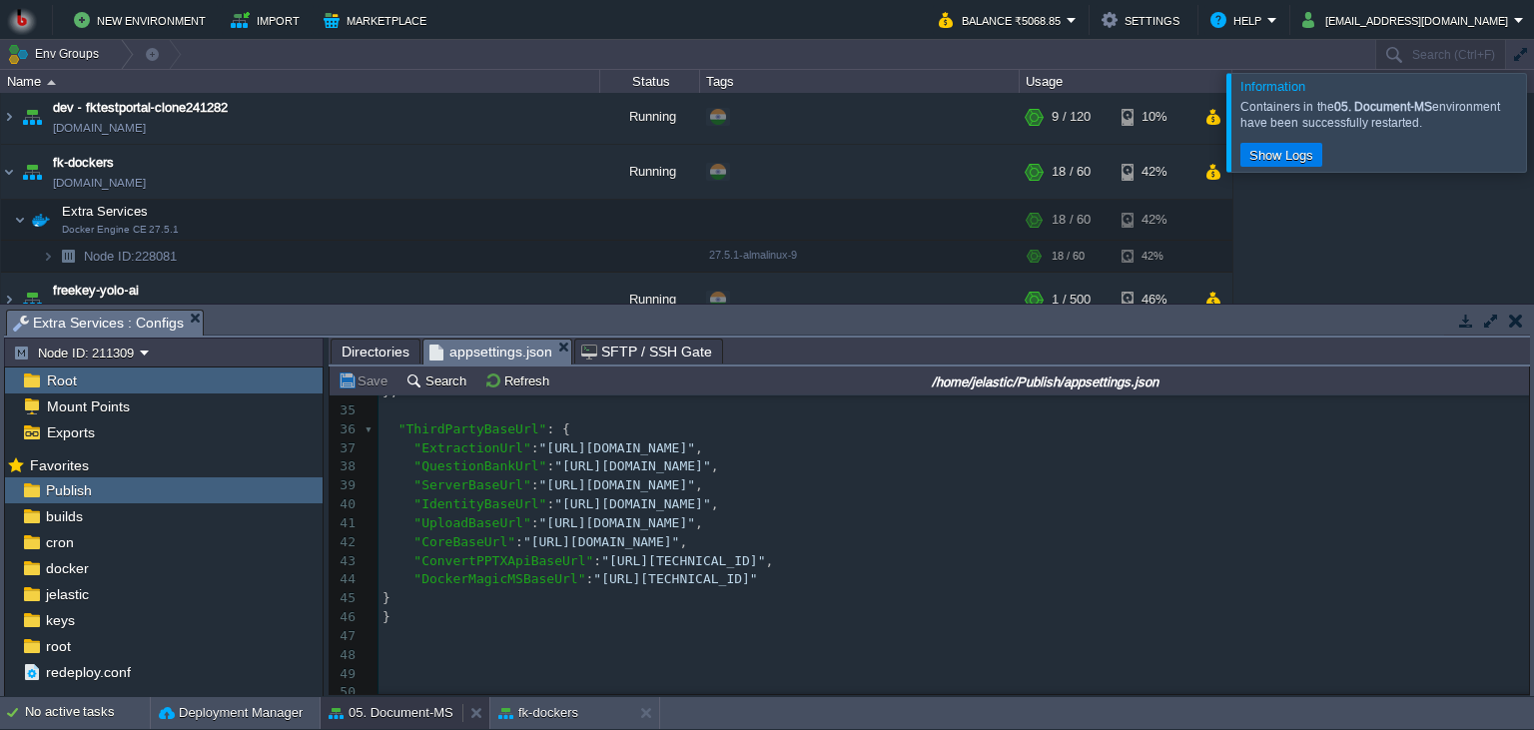
scroll to position [637, 0]
click at [785, 562] on div "52 24 "Logging" : { 25 "LogLevel" : { 26 "Default" : "Information" , 27 "Micros…" at bounding box center [954, 467] width 1151 height 545
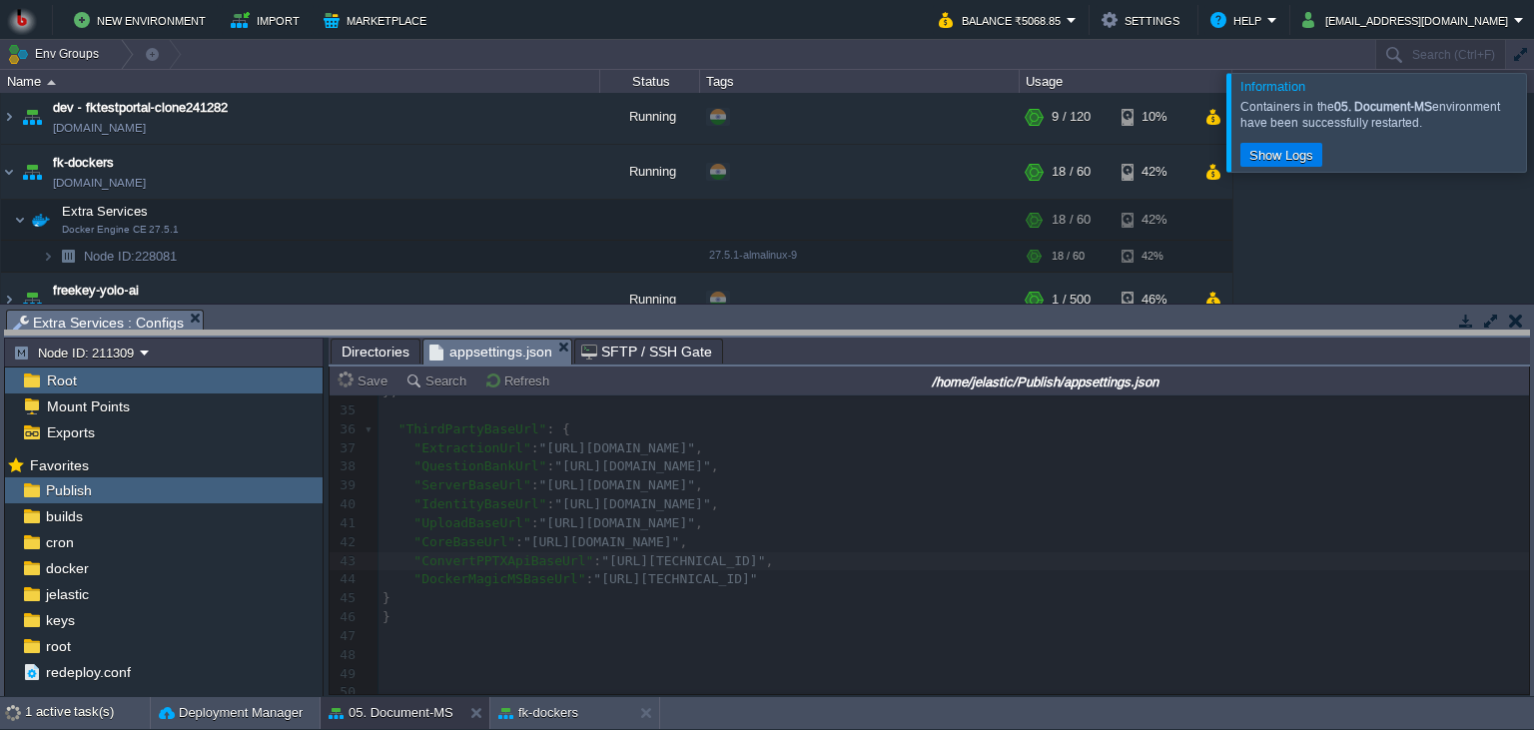
drag, startPoint x: 744, startPoint y: 330, endPoint x: 743, endPoint y: 440, distance: 109.9
click at [743, 440] on body "New Environment Import Marketplace Bonus ₹0.00 Upgrade Account Balance ₹5068.85…" at bounding box center [767, 365] width 1534 height 730
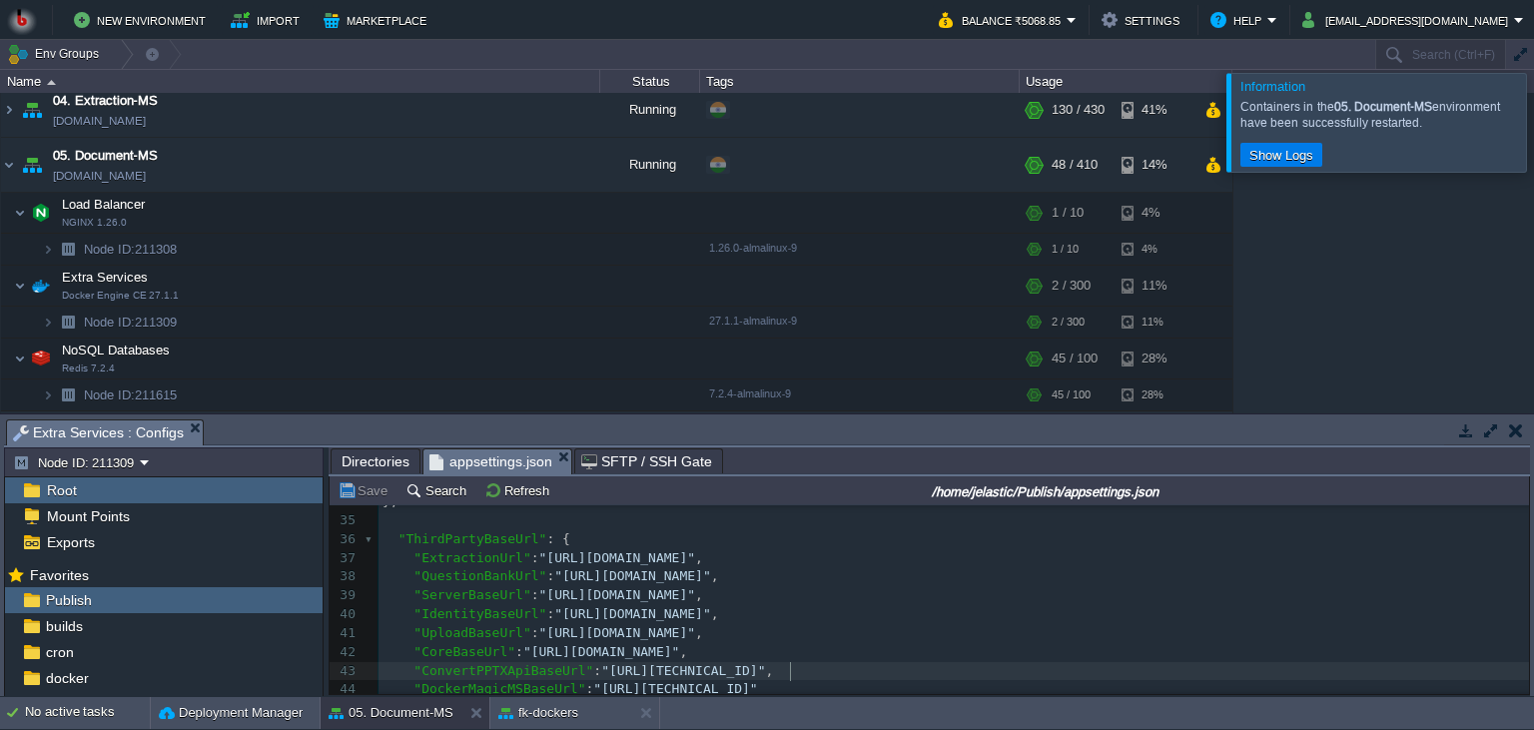
scroll to position [226, 0]
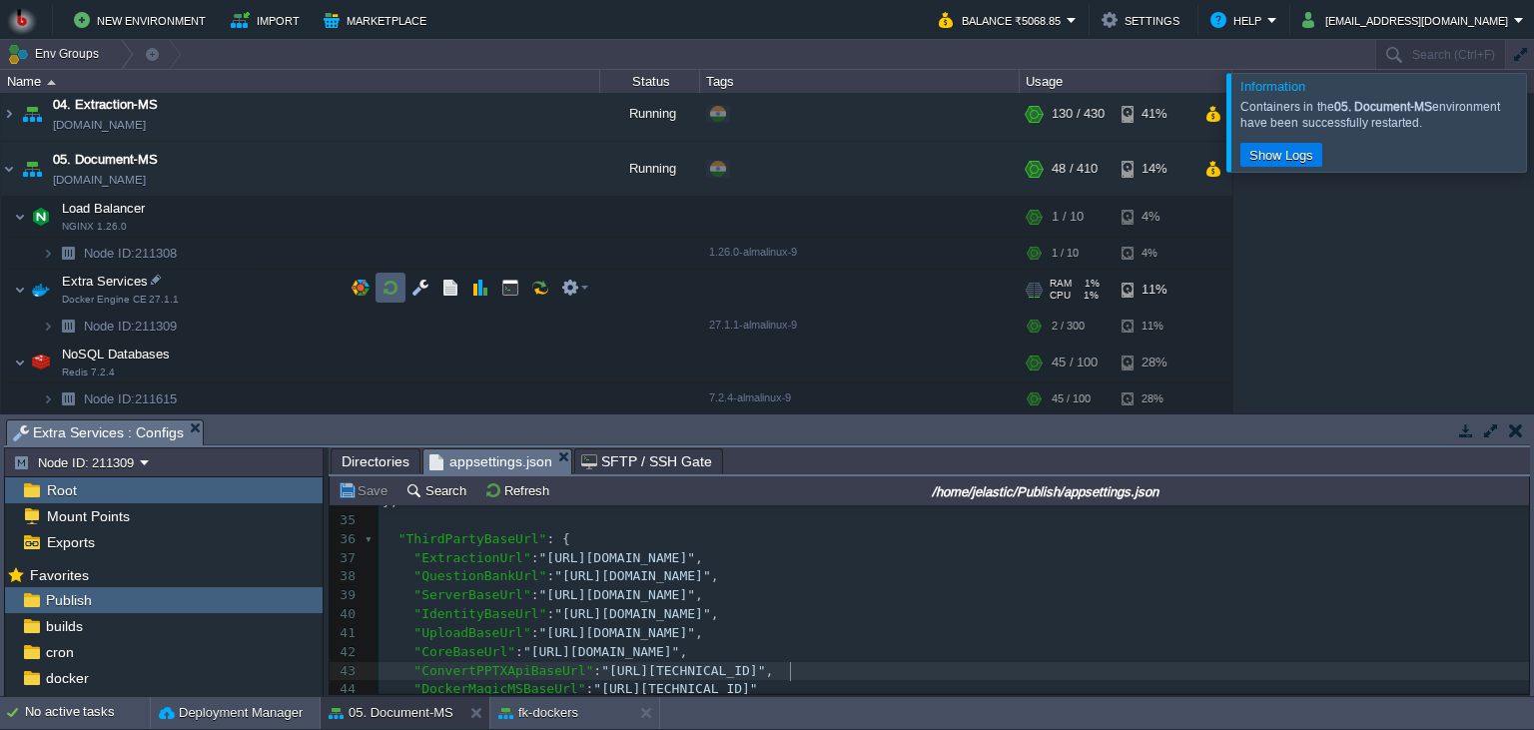
type textarea "/"
click at [392, 293] on button "button" at bounding box center [391, 288] width 18 height 18
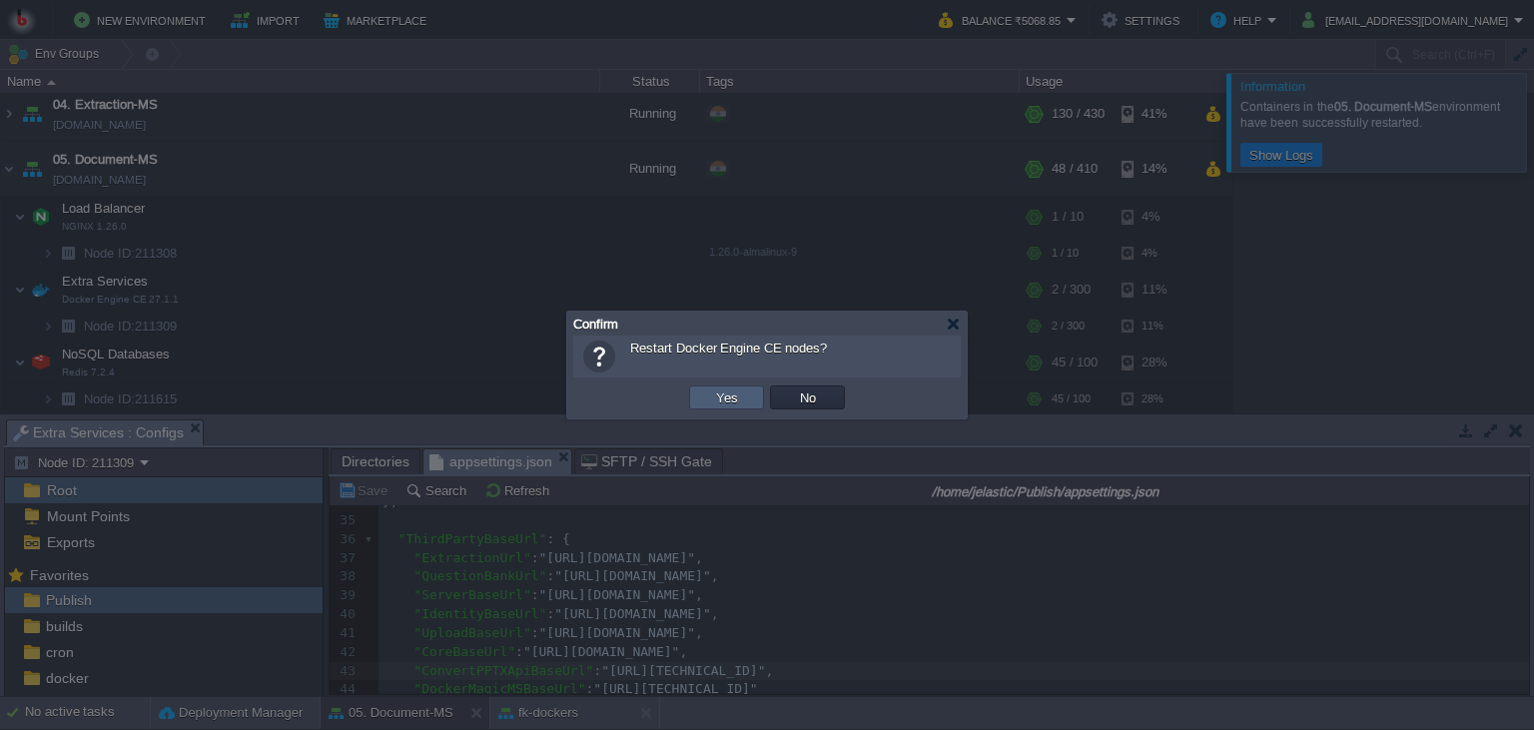
click at [698, 387] on td "Yes" at bounding box center [726, 398] width 75 height 24
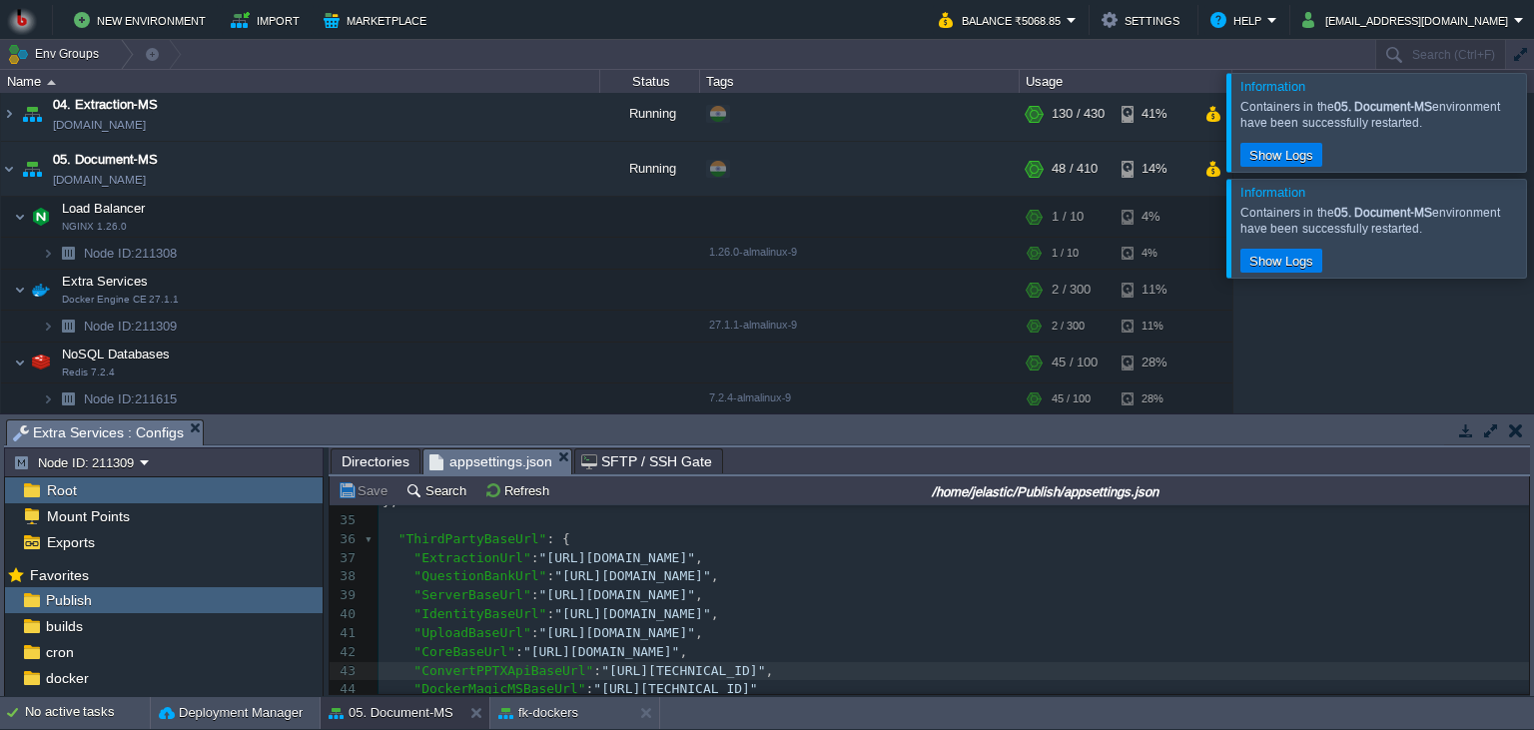
scroll to position [637, 0]
click at [413, 294] on button "button" at bounding box center [421, 288] width 18 height 18
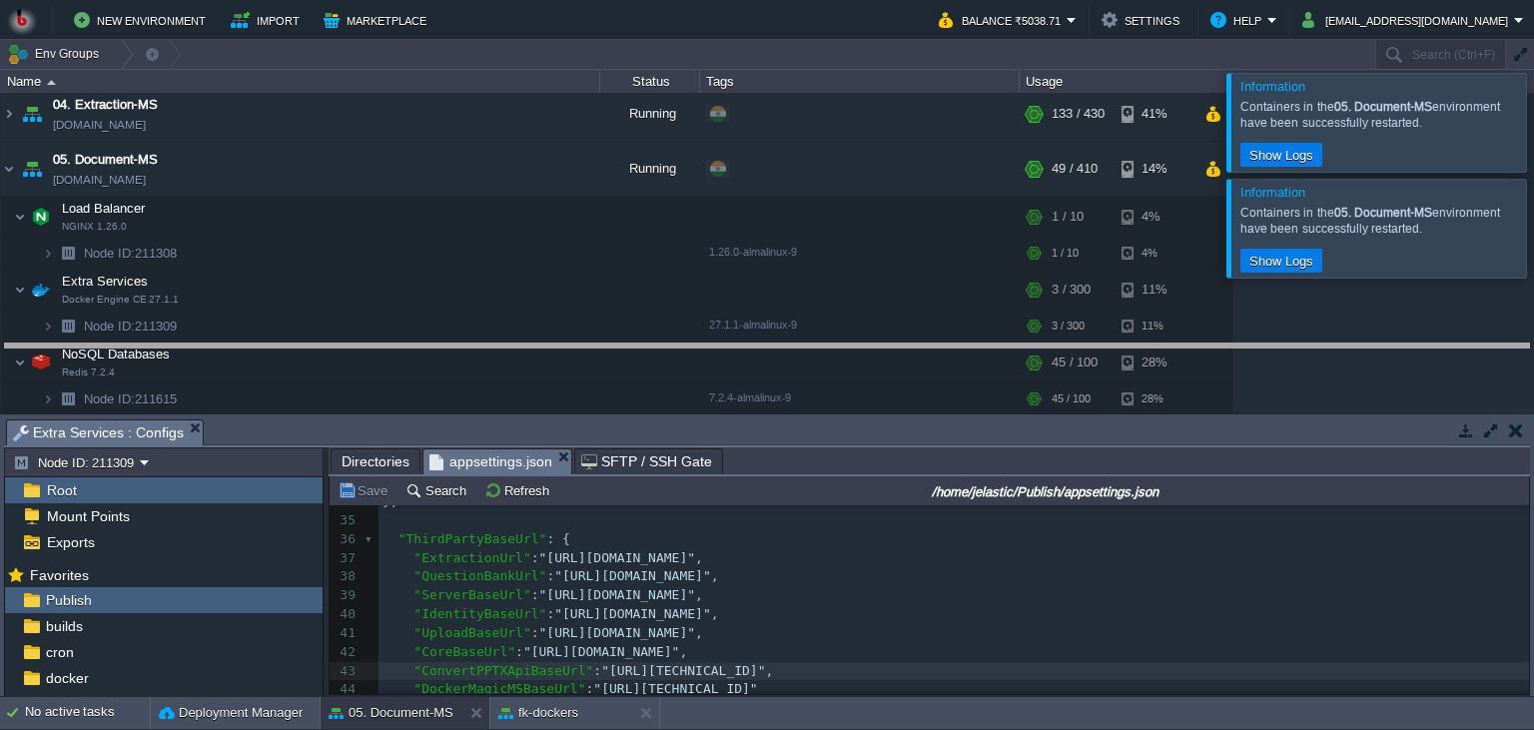
drag, startPoint x: 564, startPoint y: 423, endPoint x: 562, endPoint y: 329, distance: 93.9
click at [562, 329] on body "New Environment Import Marketplace Bonus ₹0.00 Upgrade Account Balance ₹5038.71…" at bounding box center [767, 365] width 1534 height 730
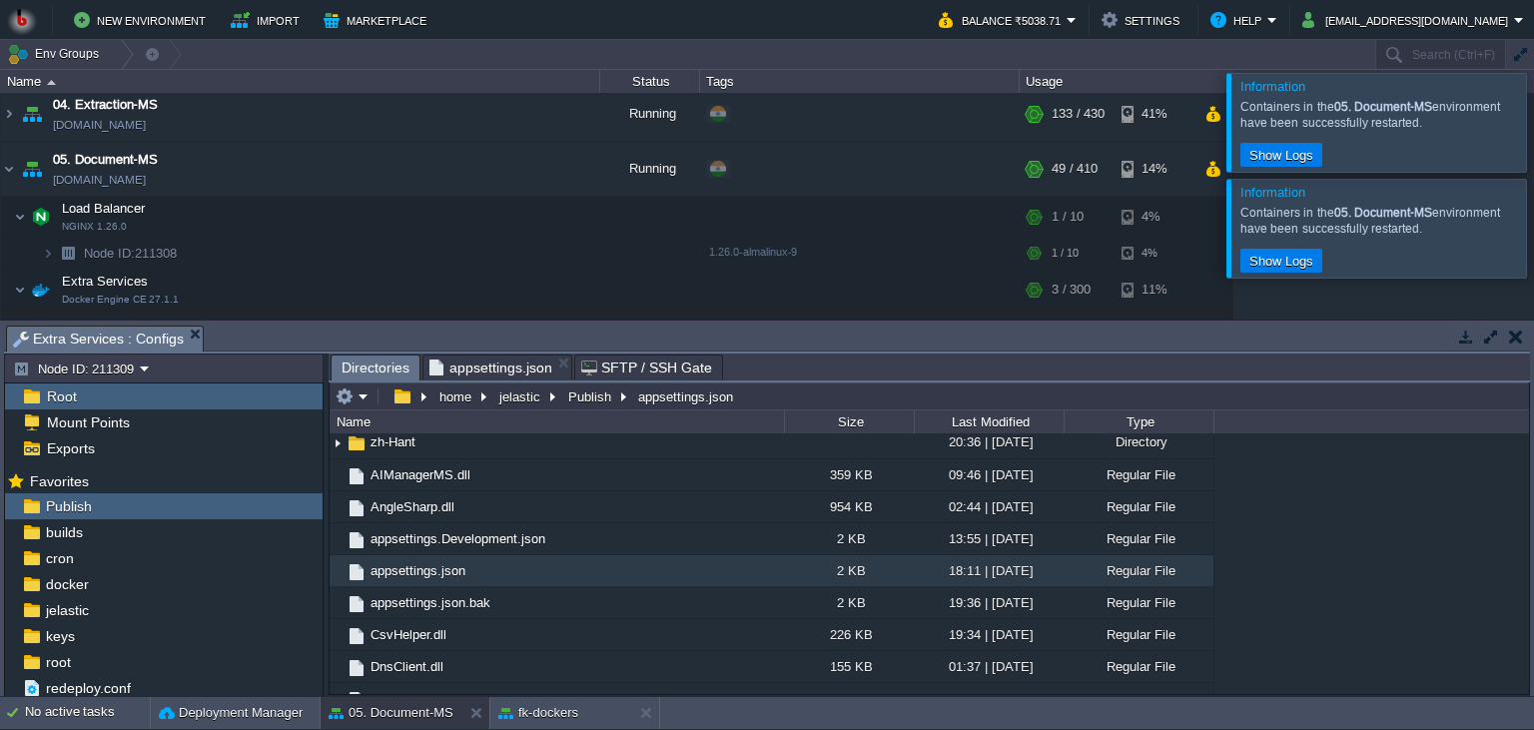
click at [358, 374] on span "Directories" at bounding box center [376, 368] width 68 height 25
click at [371, 394] on td at bounding box center [352, 397] width 39 height 24
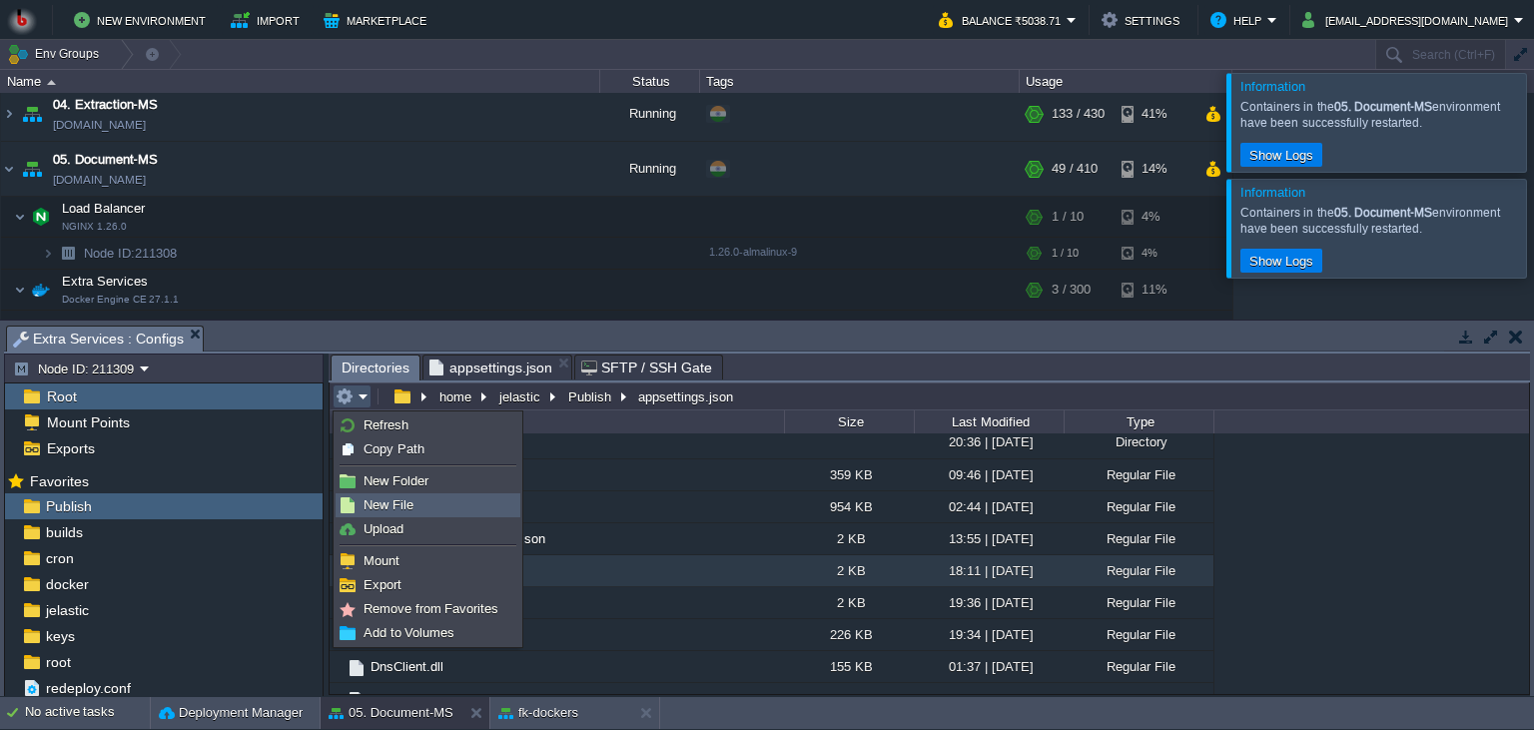
click at [394, 516] on li "New File" at bounding box center [428, 505] width 185 height 24
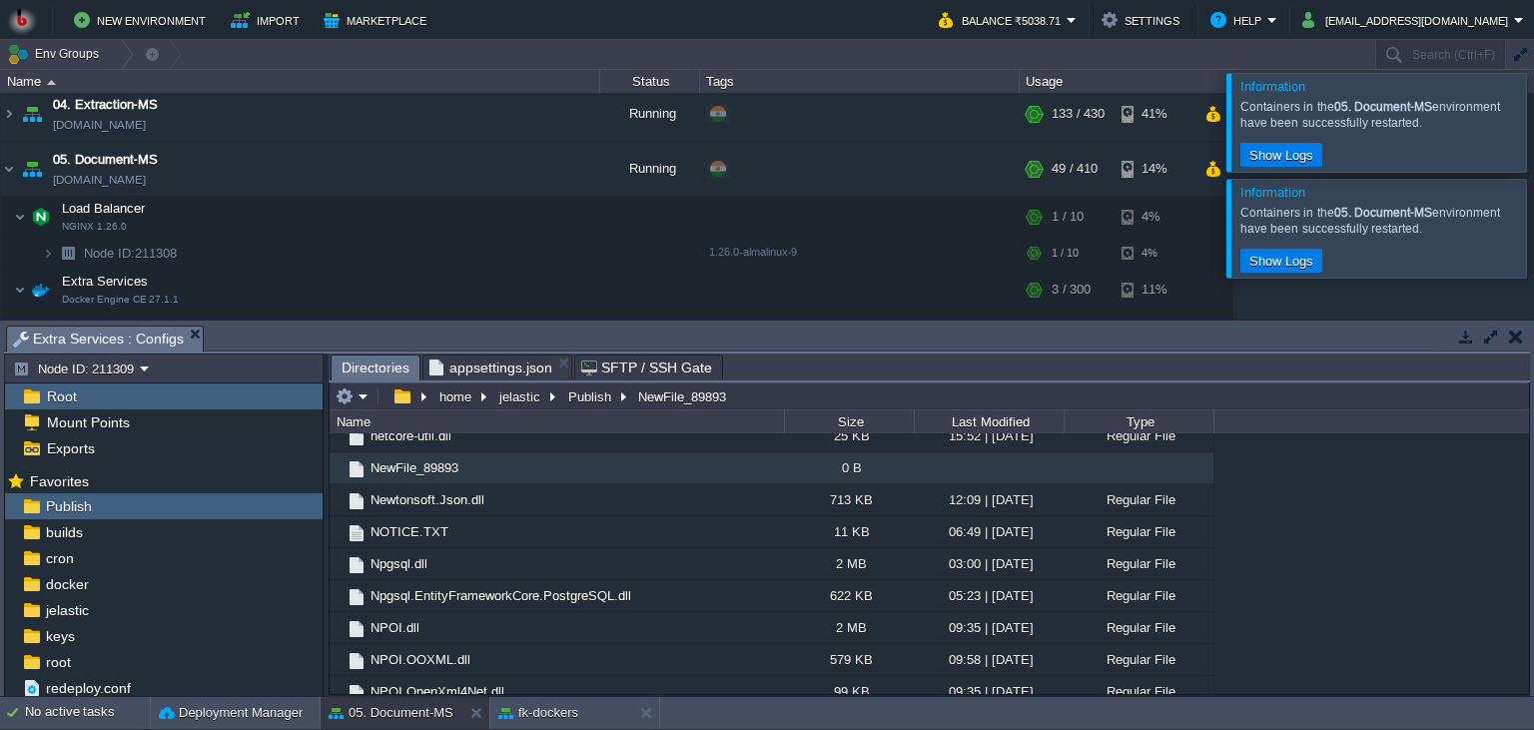
scroll to position [0, 0]
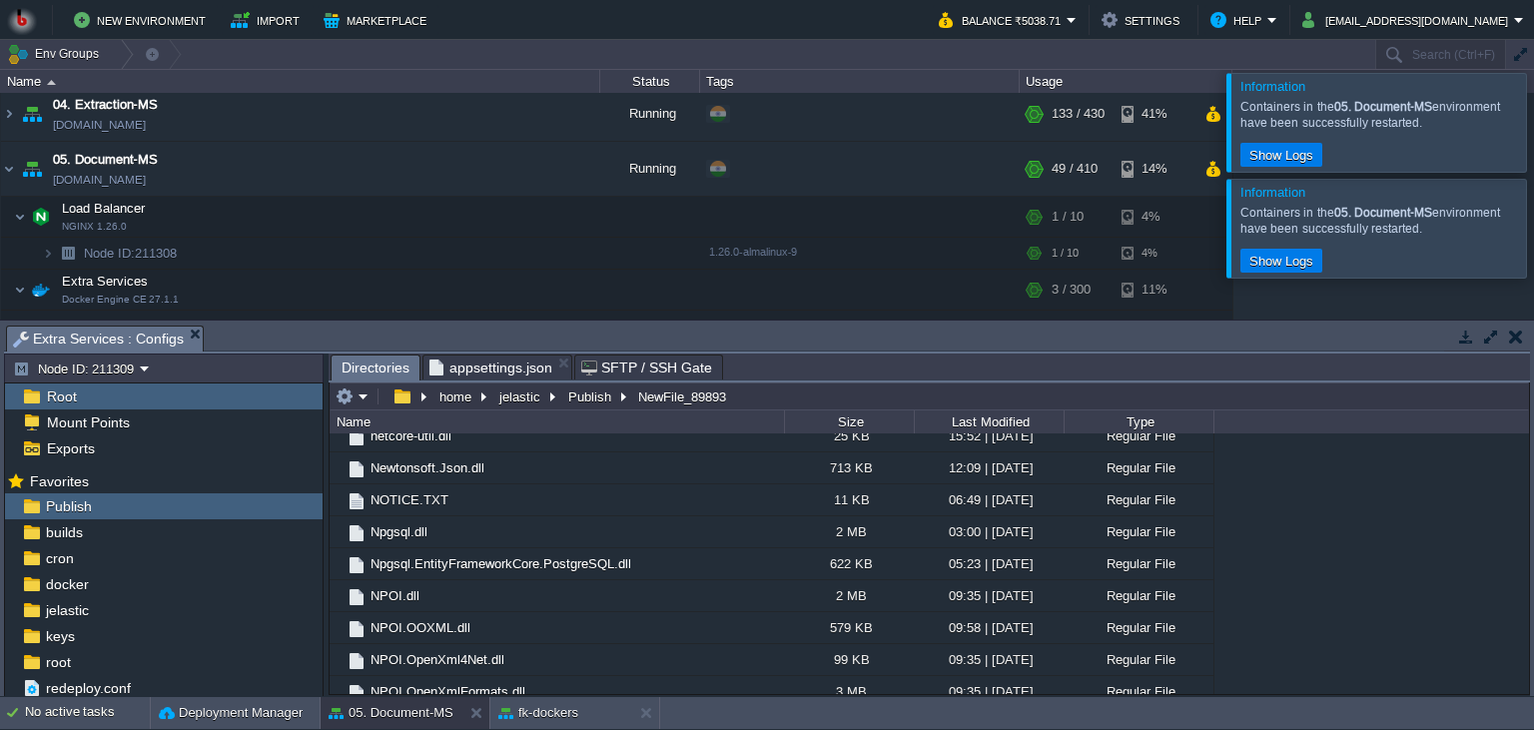
click at [1261, 513] on div ".. Files 18:49 | [DATE] Directory af 20:36 | [DATE] Directory ar 20:36 | [DATE]…" at bounding box center [930, 564] width 1200 height 261
click at [373, 394] on table at bounding box center [354, 397] width 42 height 24
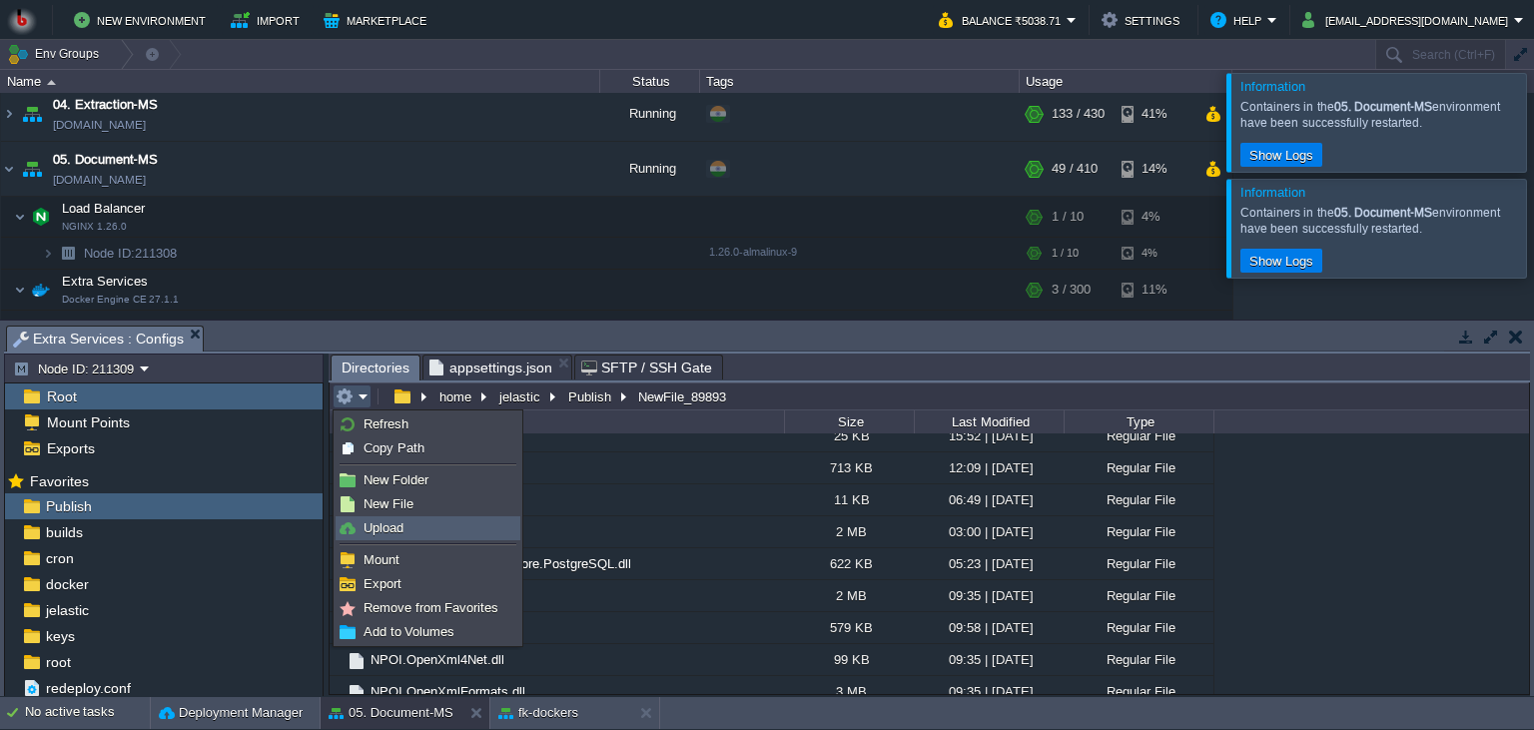
click at [390, 526] on span "Upload" at bounding box center [384, 527] width 40 height 15
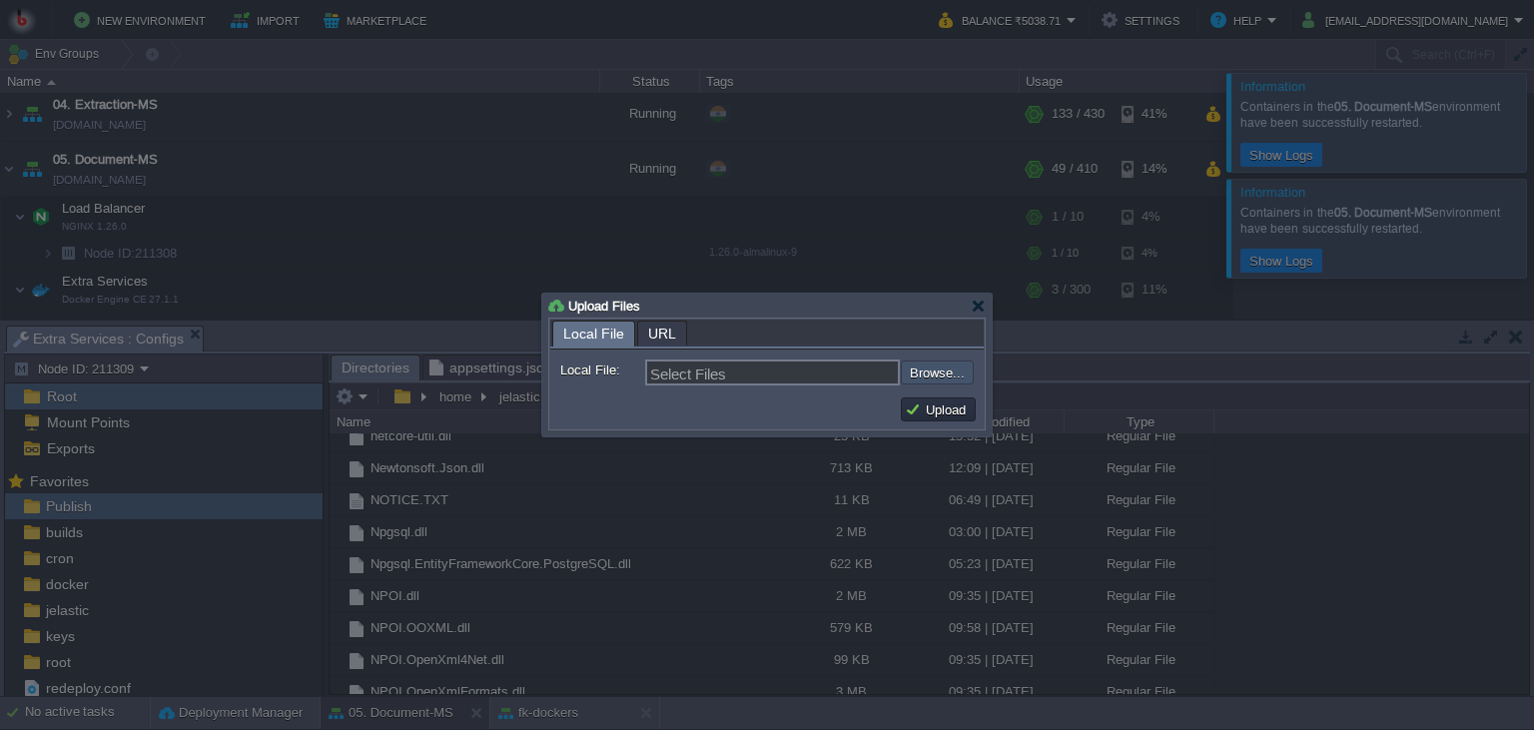
click at [914, 377] on input "file" at bounding box center [847, 373] width 253 height 24
type input "C:\fakepath\PdfGenerateMicroservice.dll"
type input "PdfGenerateMicroservice.dll"
click at [924, 418] on button "Upload" at bounding box center [938, 410] width 67 height 18
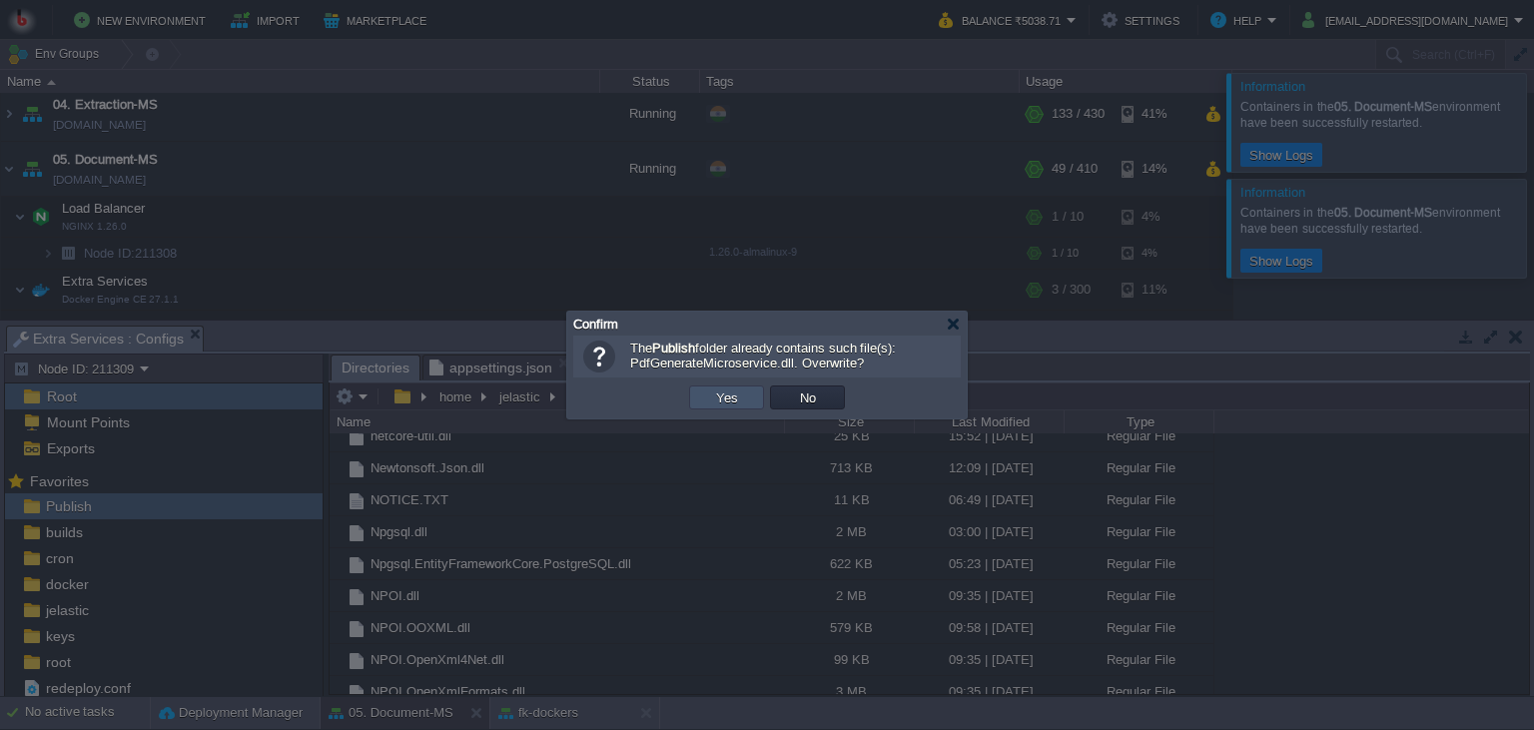
click at [721, 390] on button "Yes" at bounding box center [727, 398] width 34 height 18
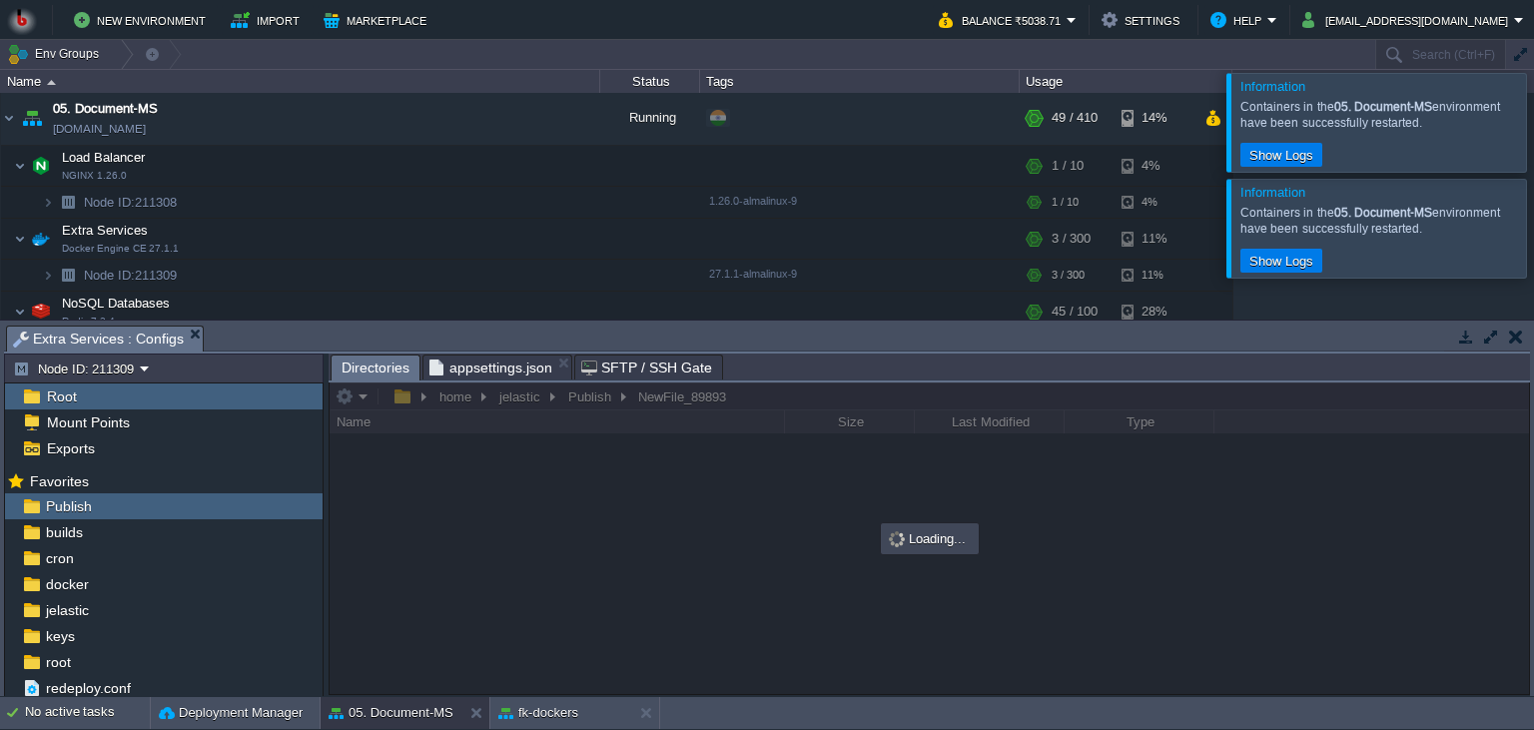
scroll to position [317, 0]
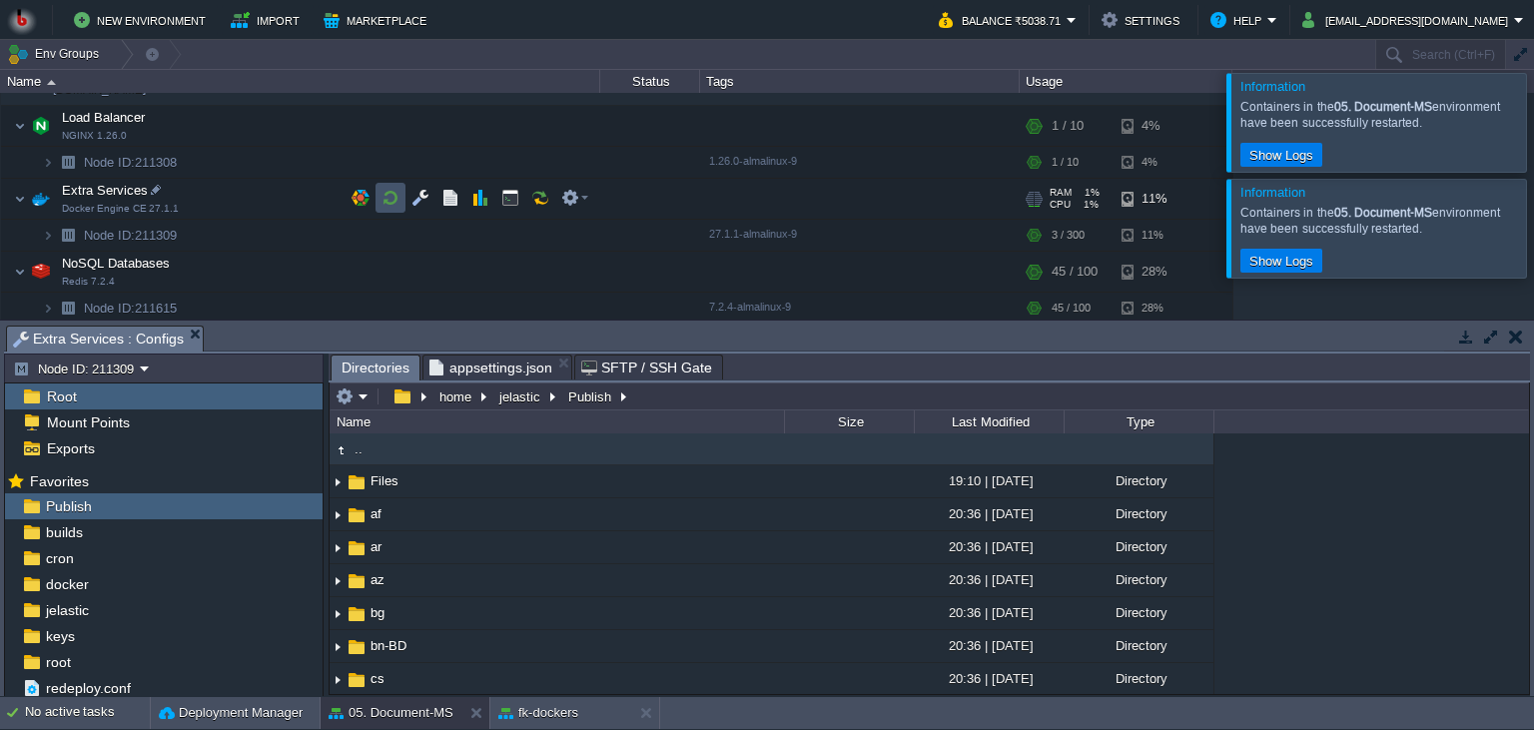
click at [389, 198] on button "button" at bounding box center [391, 198] width 18 height 18
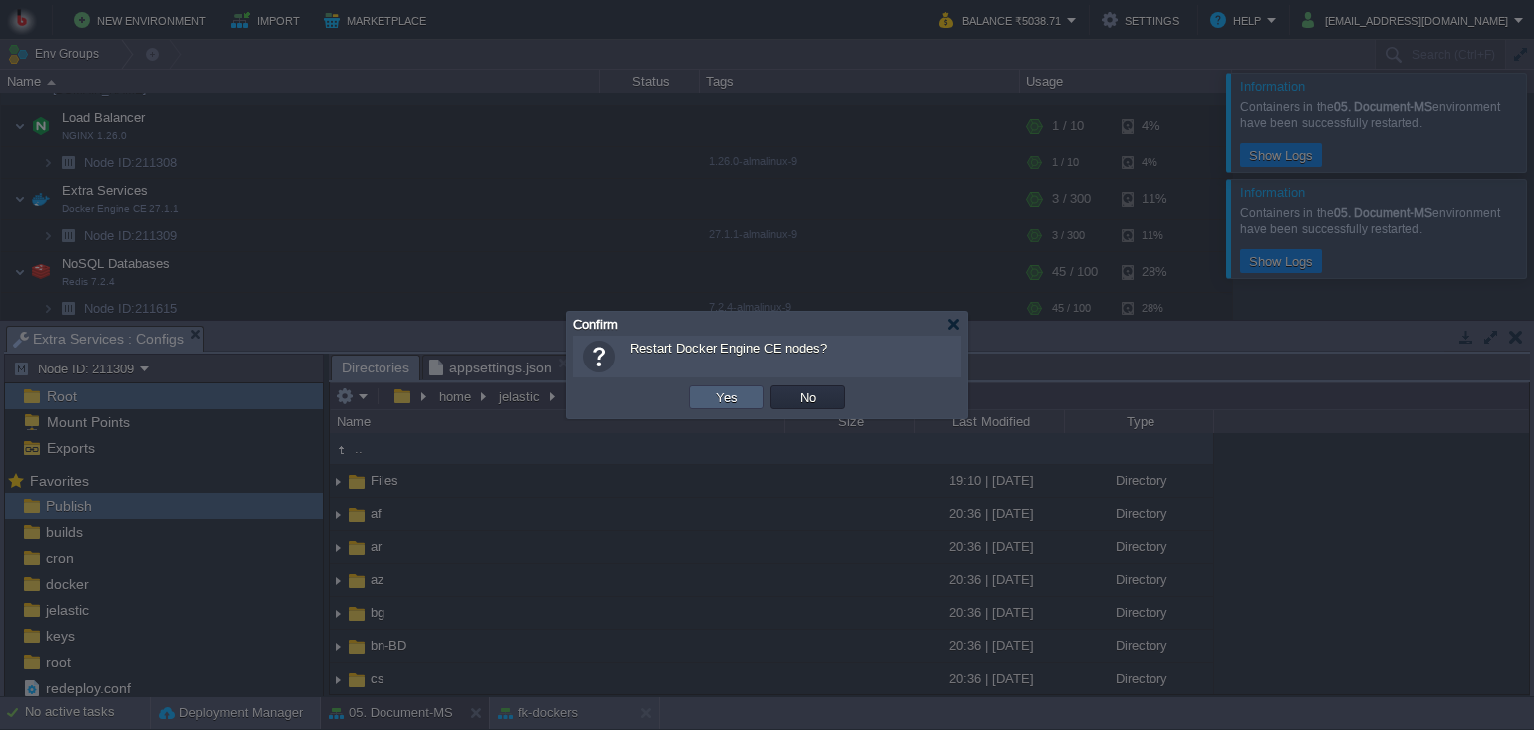
click at [744, 398] on td "Yes" at bounding box center [726, 398] width 75 height 24
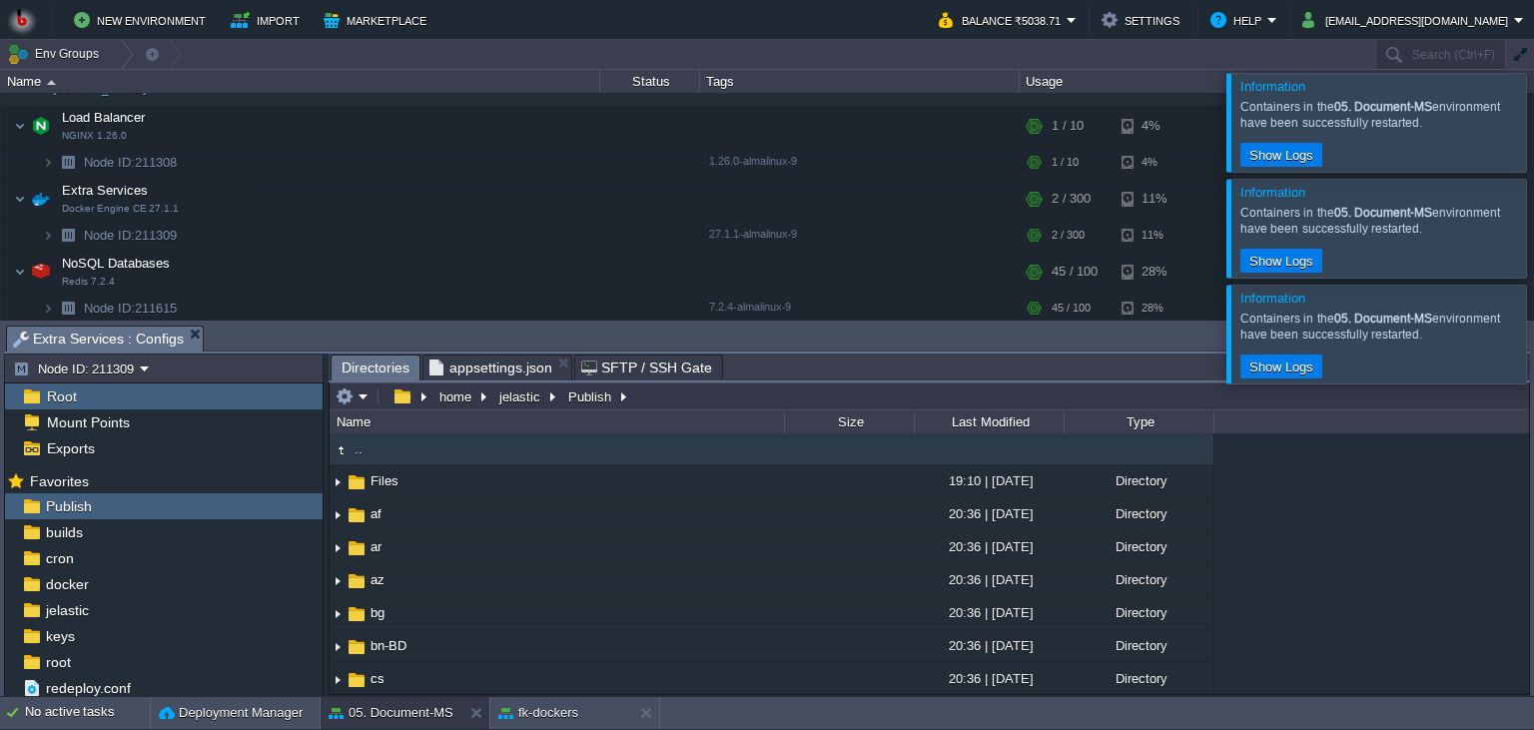
click at [1533, 340] on div at bounding box center [1558, 334] width 0 height 98
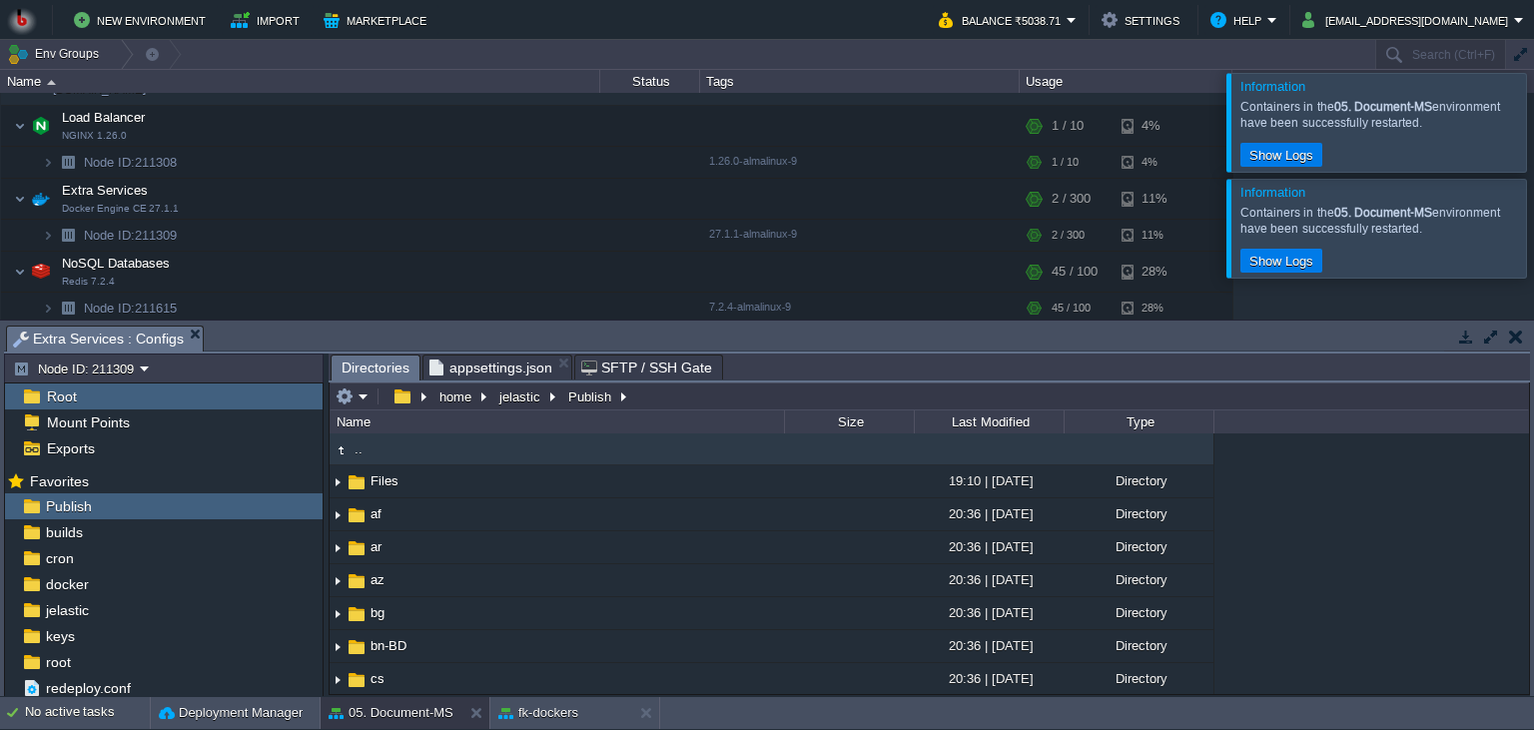
click at [1533, 234] on div at bounding box center [1558, 228] width 0 height 98
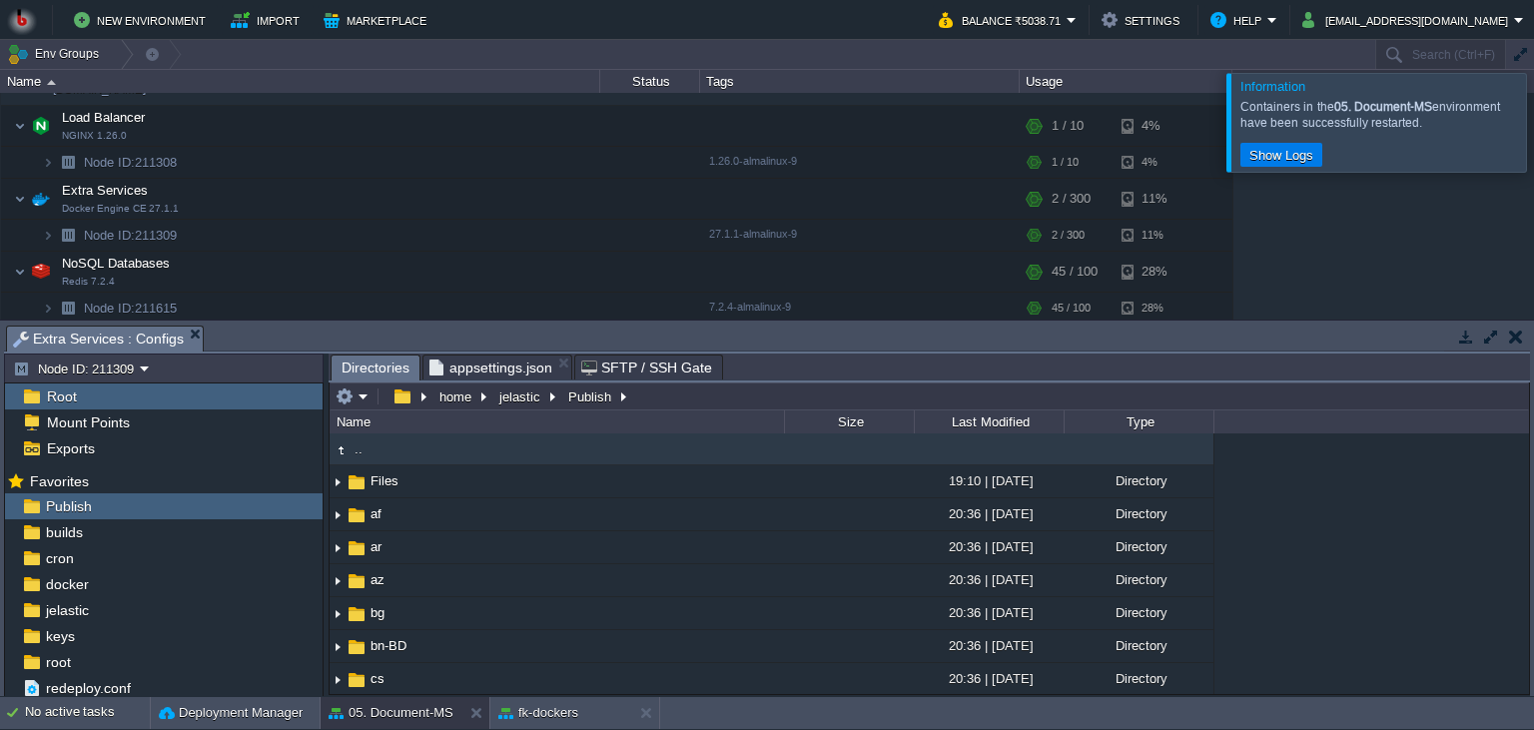
click at [1533, 141] on div at bounding box center [1558, 122] width 0 height 98
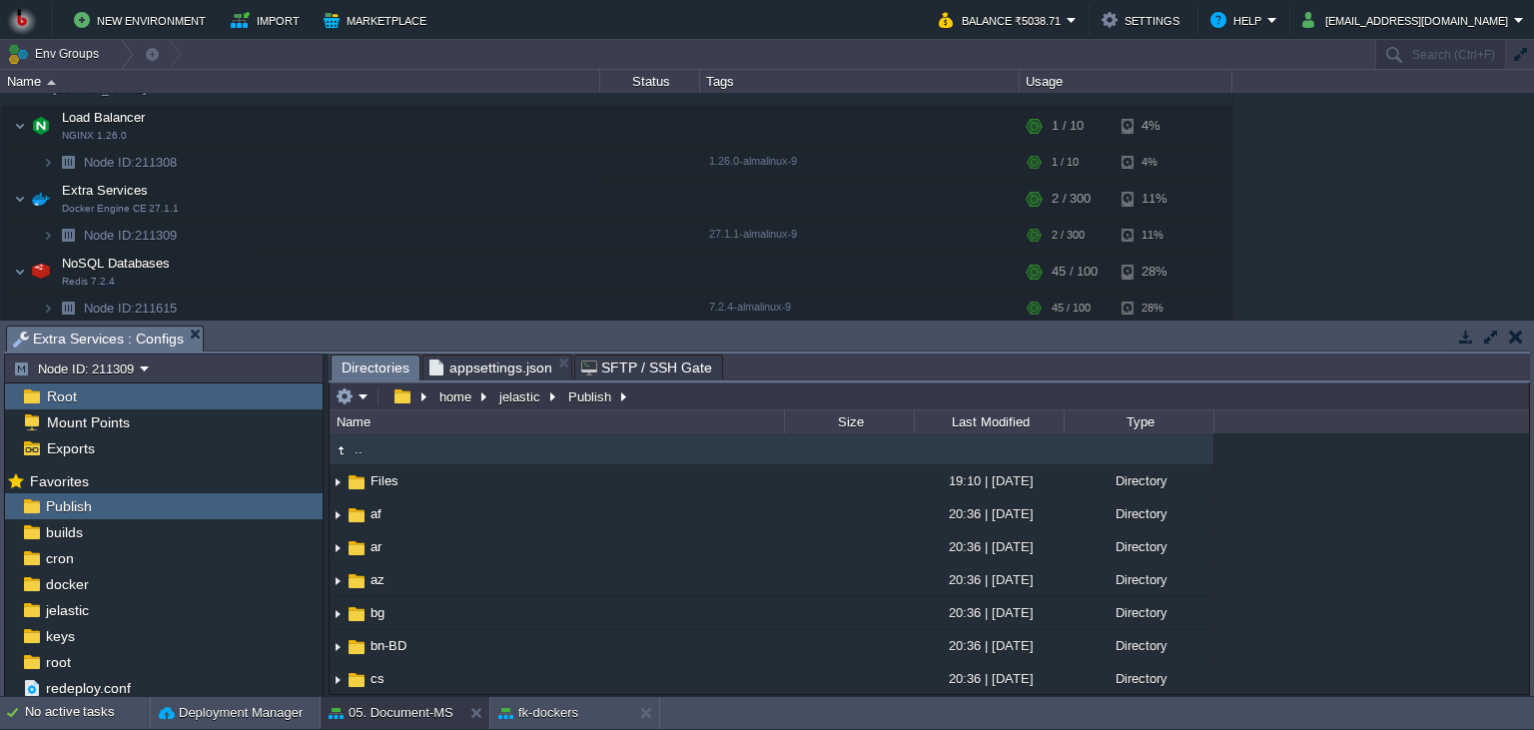
click at [1456, 310] on div "00. [PERSON_NAME] DevOps Server [DOMAIN_NAME] Stopped + Add to Env Group RAM 0%…" at bounding box center [767, 206] width 1534 height 227
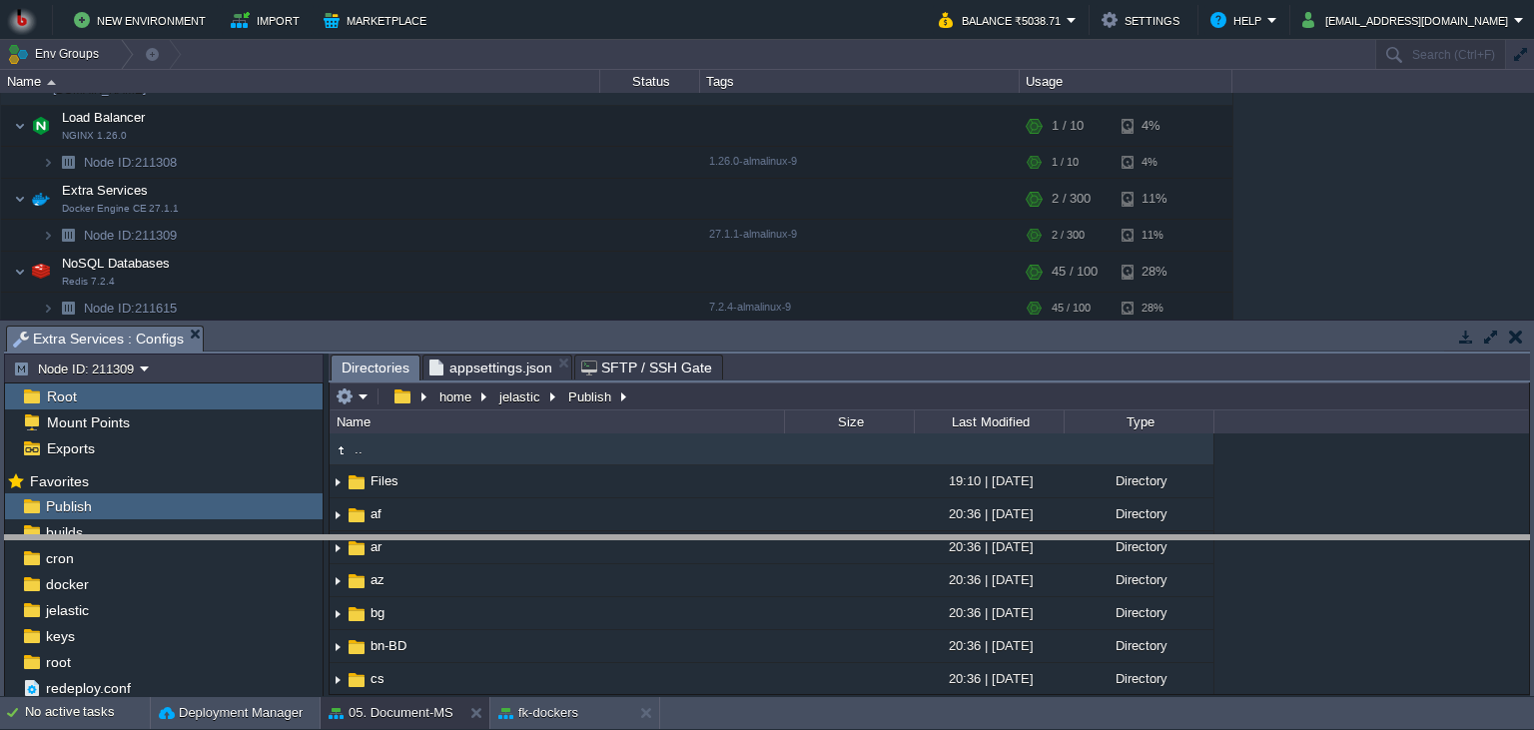
click at [1348, 553] on body "New Environment Import Marketplace Bonus ₹0.00 Upgrade Account Balance ₹5038.71…" at bounding box center [767, 365] width 1534 height 730
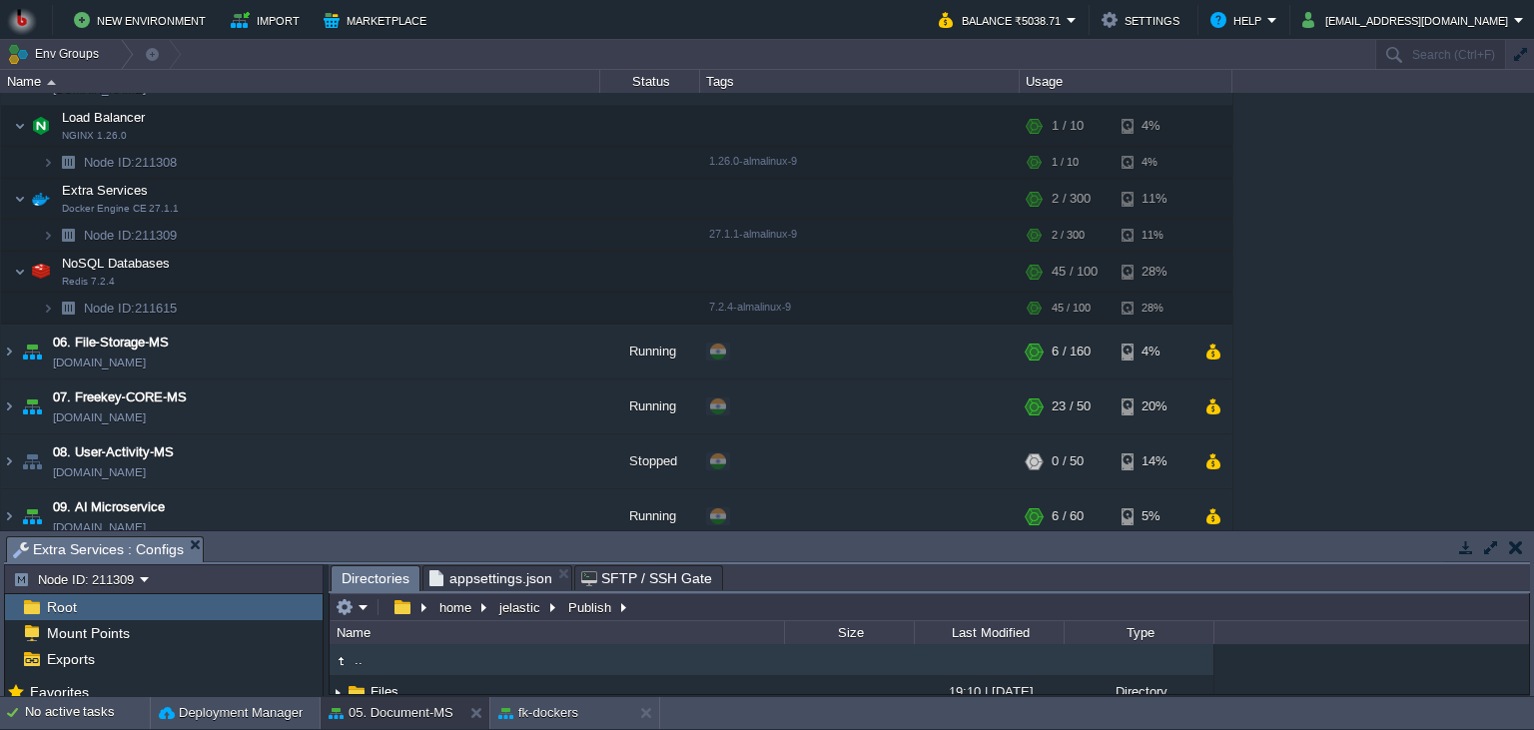
scroll to position [0, 0]
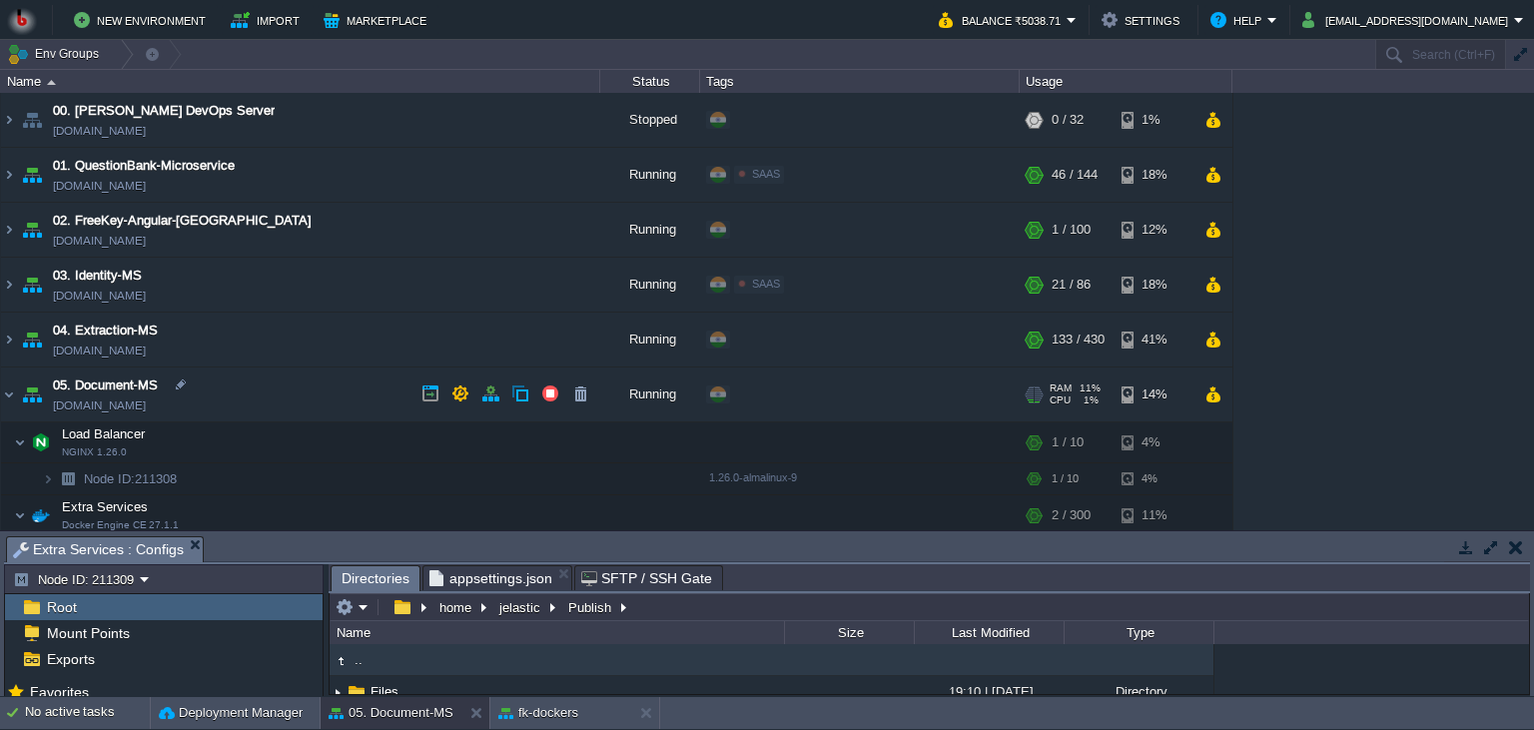
click at [301, 407] on td "05. Document-MS [DOMAIN_NAME]" at bounding box center [300, 395] width 599 height 55
